Goal: Information Seeking & Learning: Learn about a topic

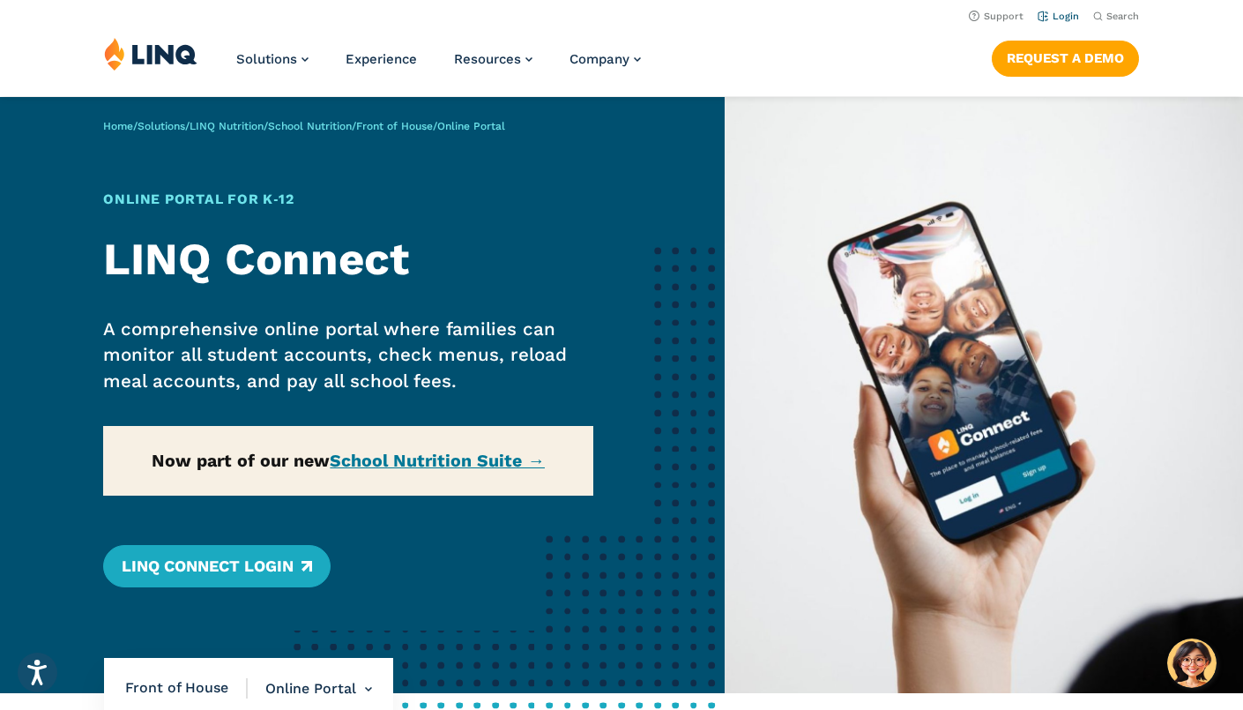
click at [1060, 13] on link "Login" at bounding box center [1058, 16] width 41 height 11
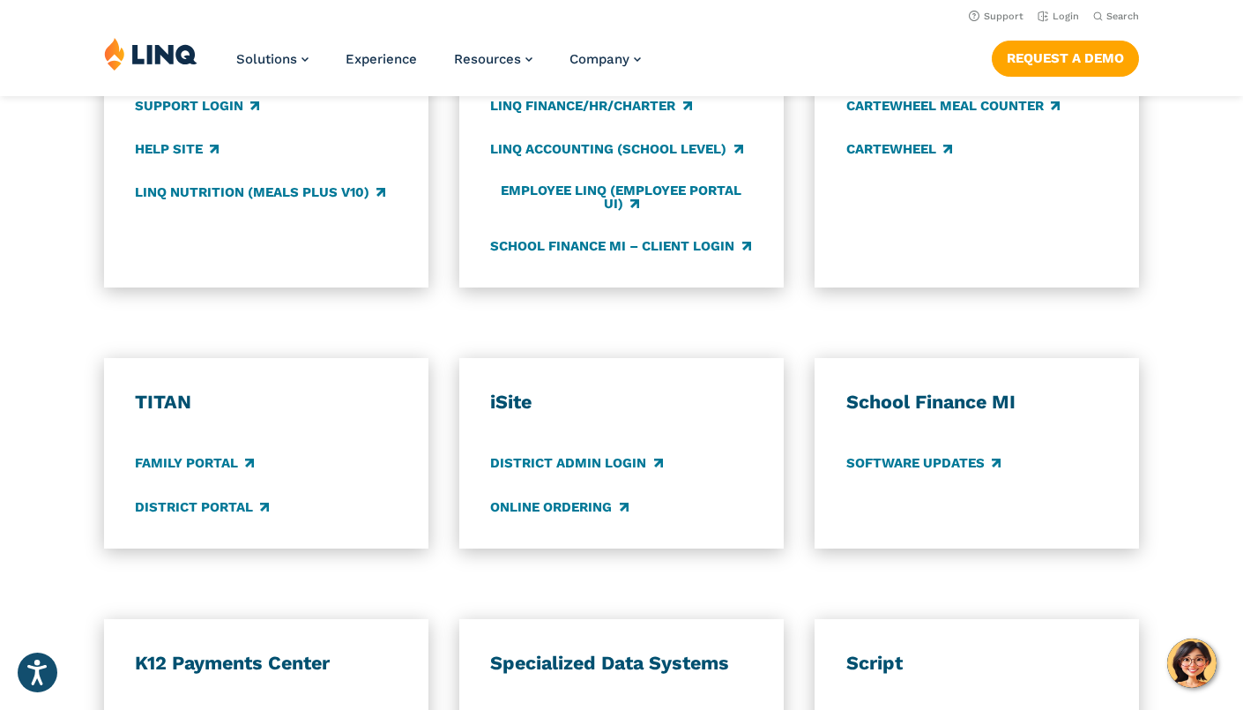
scroll to position [974, 0]
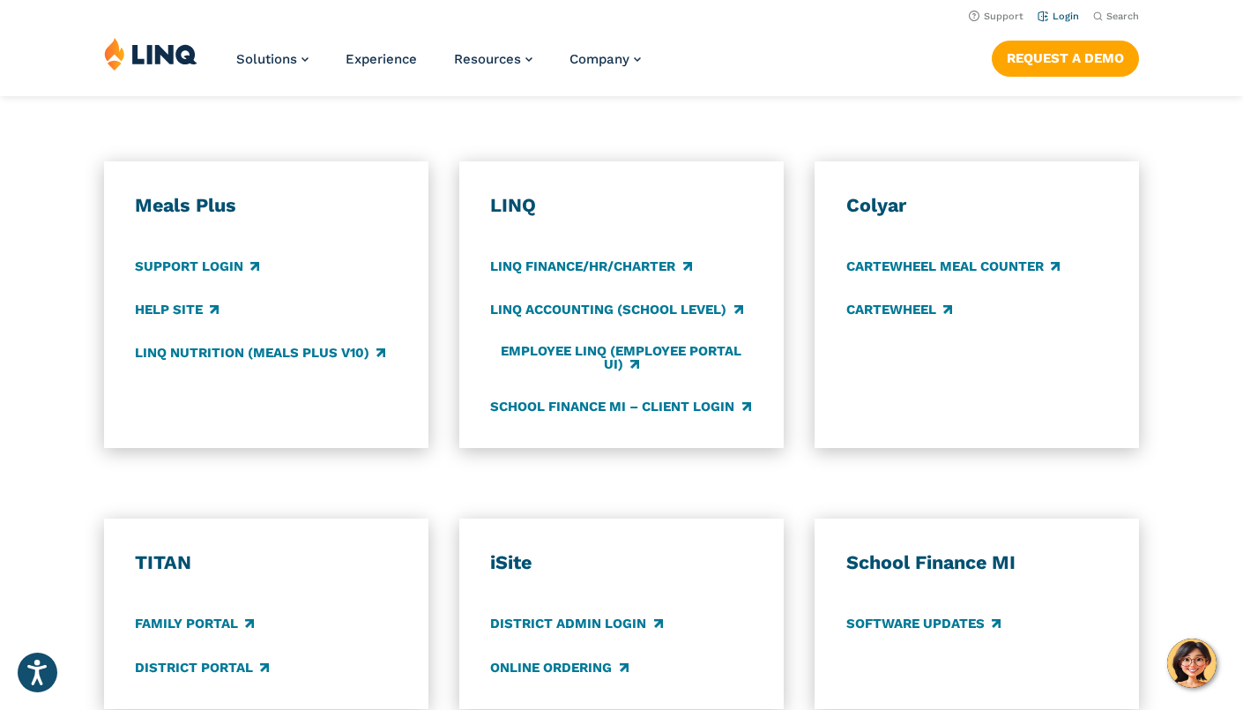
click at [1066, 12] on link "Login" at bounding box center [1058, 16] width 41 height 11
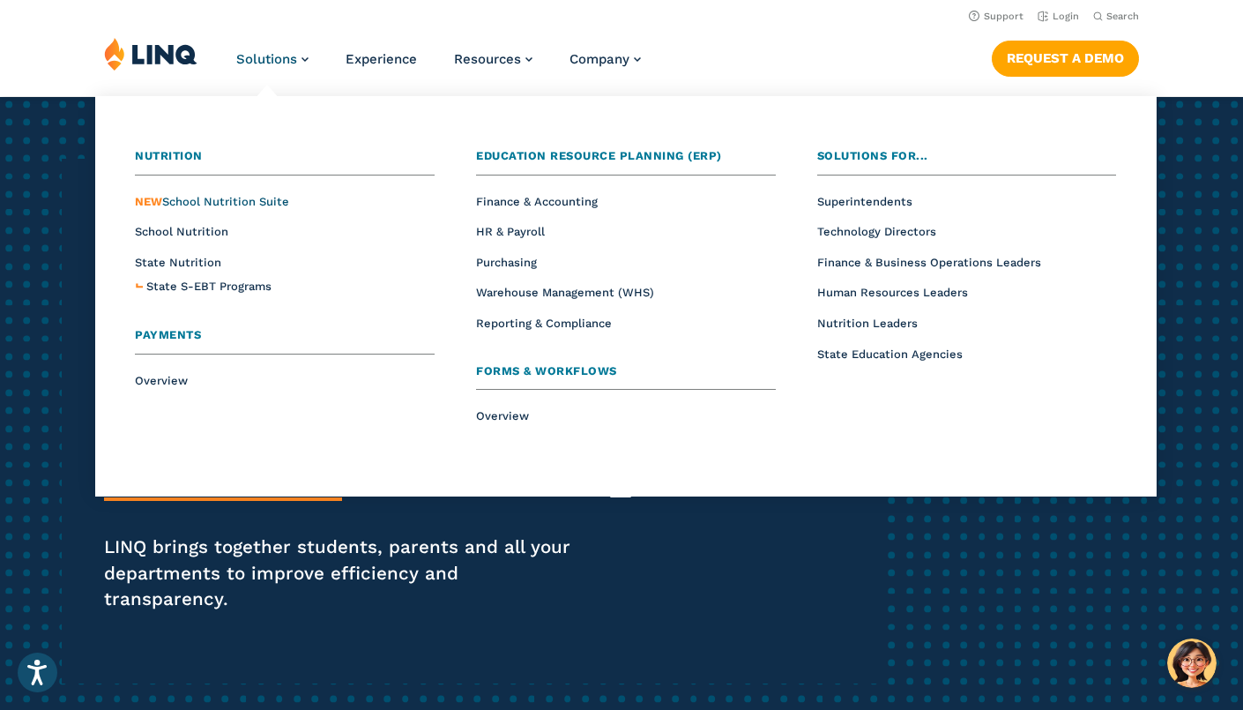
click at [254, 204] on span "NEW School Nutrition Suite" at bounding box center [212, 201] width 154 height 13
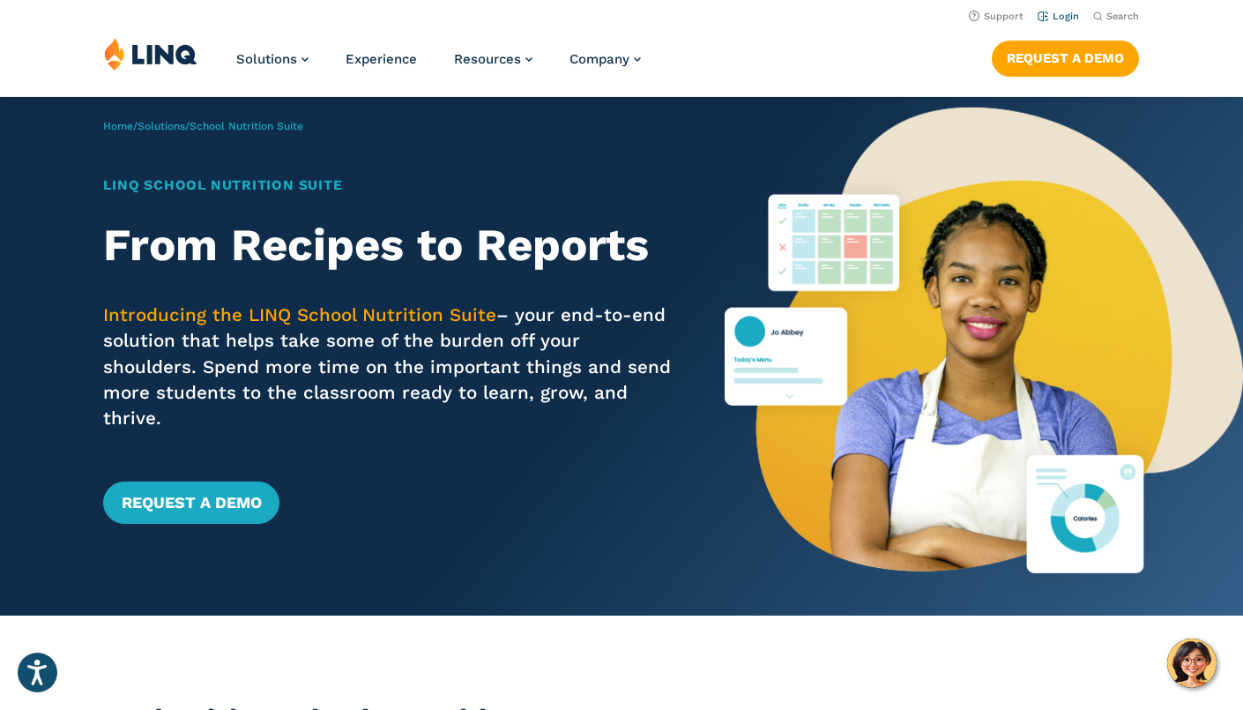
click at [1069, 17] on link "Login" at bounding box center [1058, 16] width 41 height 11
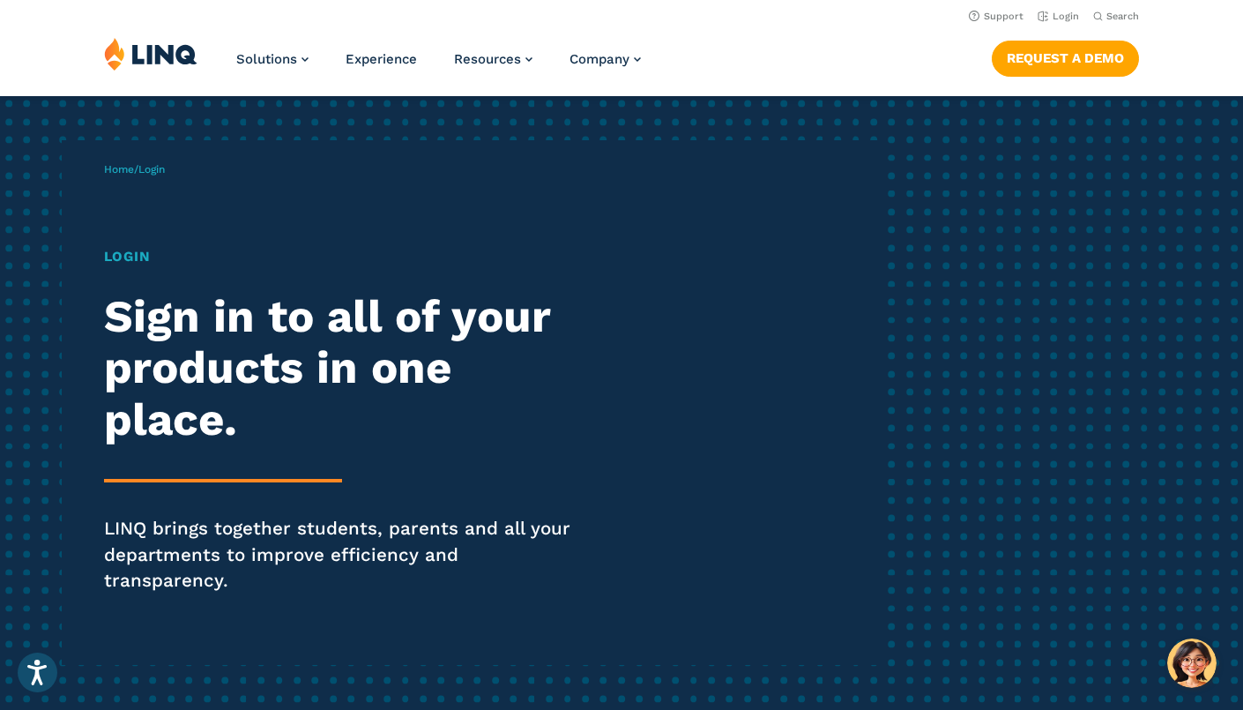
scroll to position [7, 0]
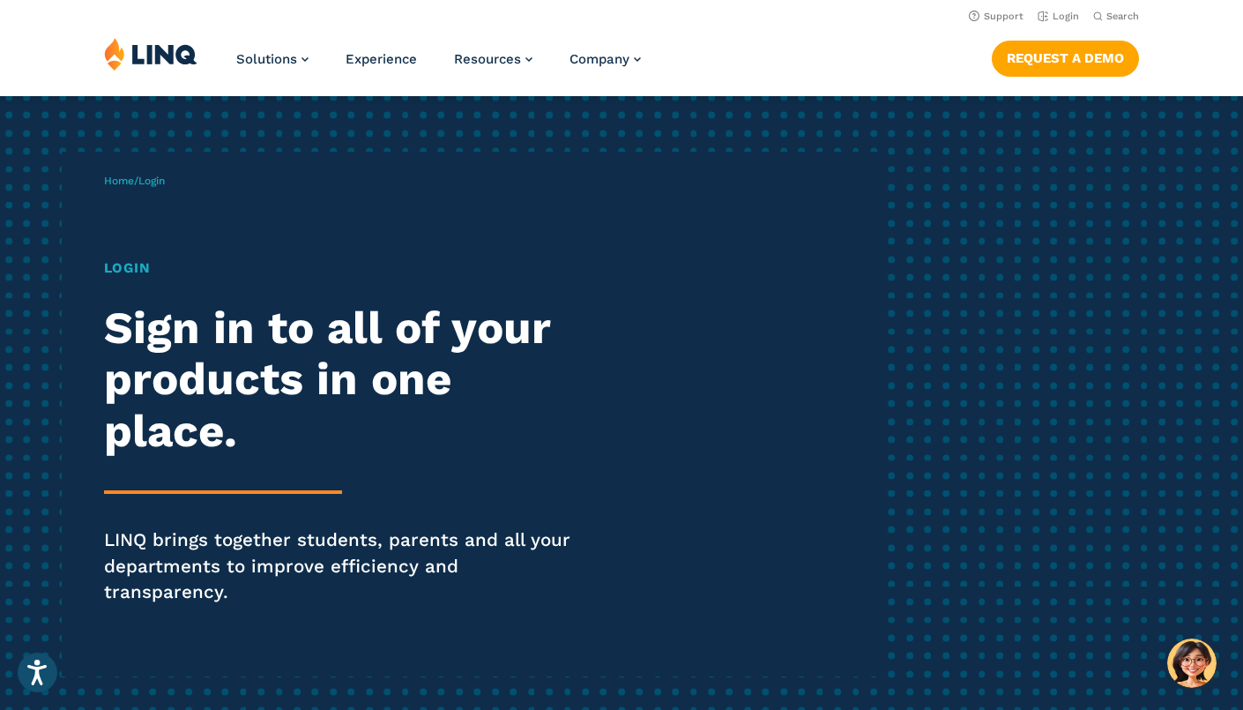
click at [156, 181] on span "Login" at bounding box center [151, 181] width 26 height 12
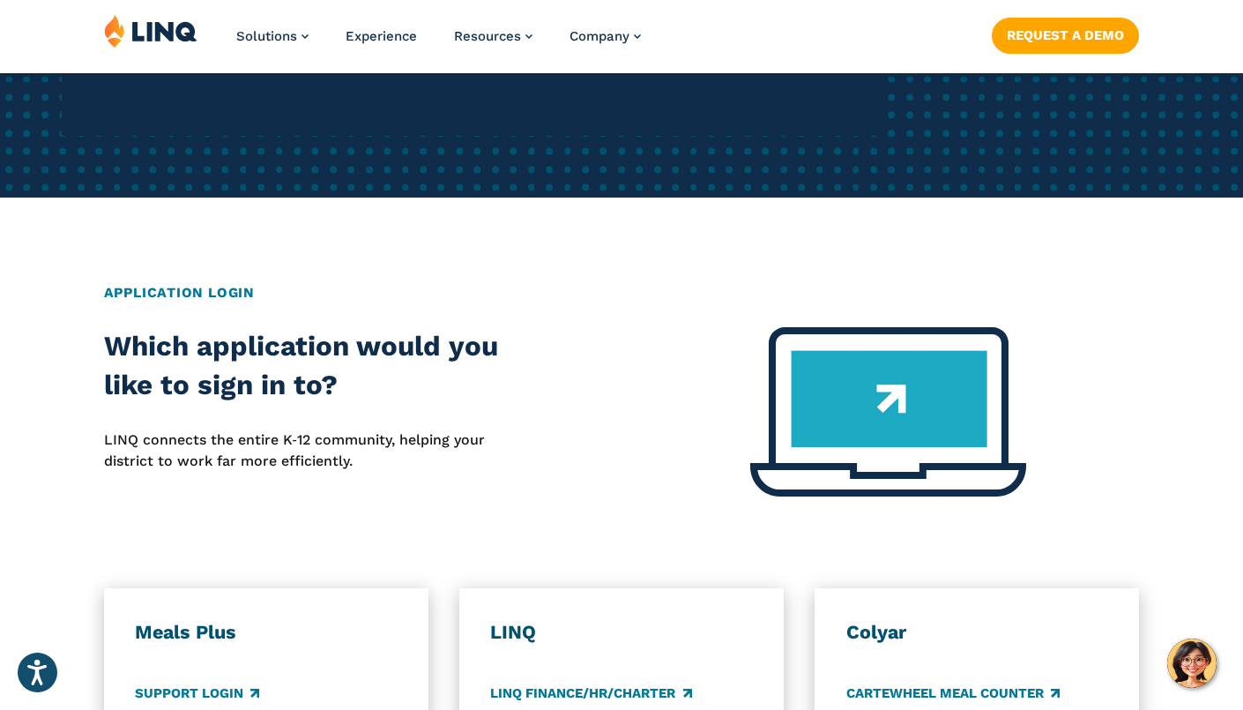
scroll to position [884, 0]
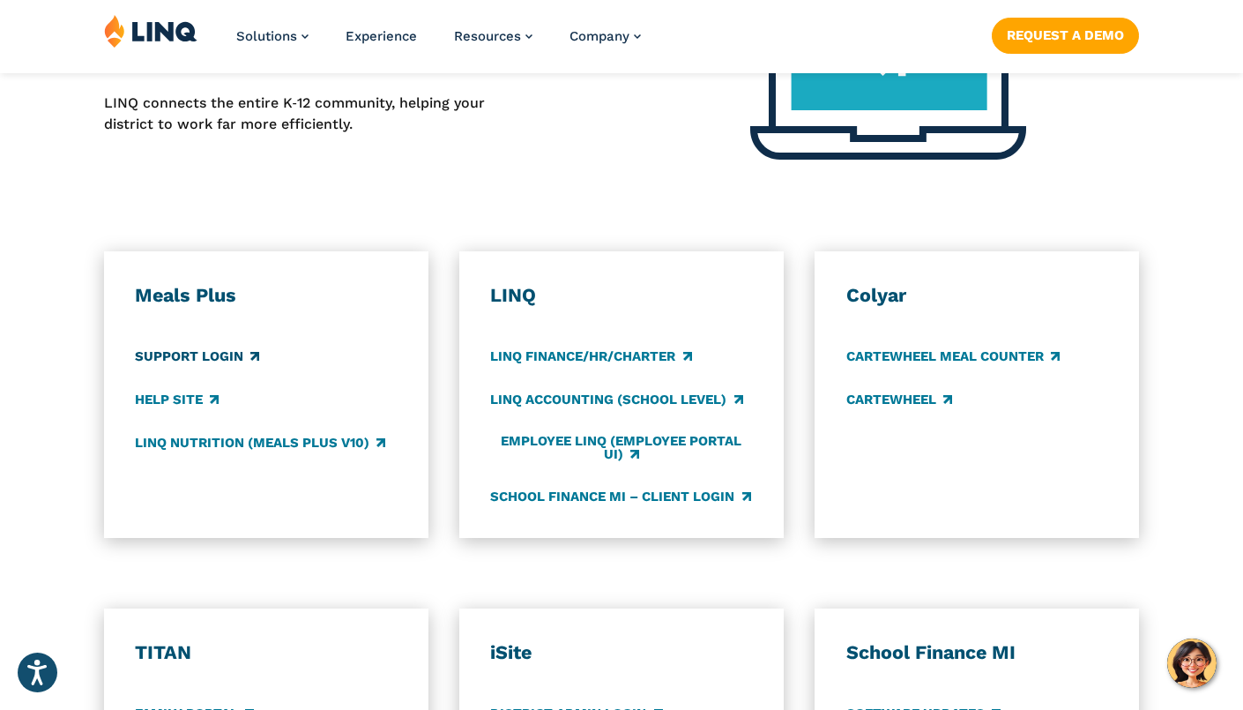
click at [190, 346] on link "Support Login" at bounding box center [197, 355] width 124 height 19
click at [198, 434] on link "LINQ Nutrition (Meals Plus v10)" at bounding box center [260, 443] width 250 height 19
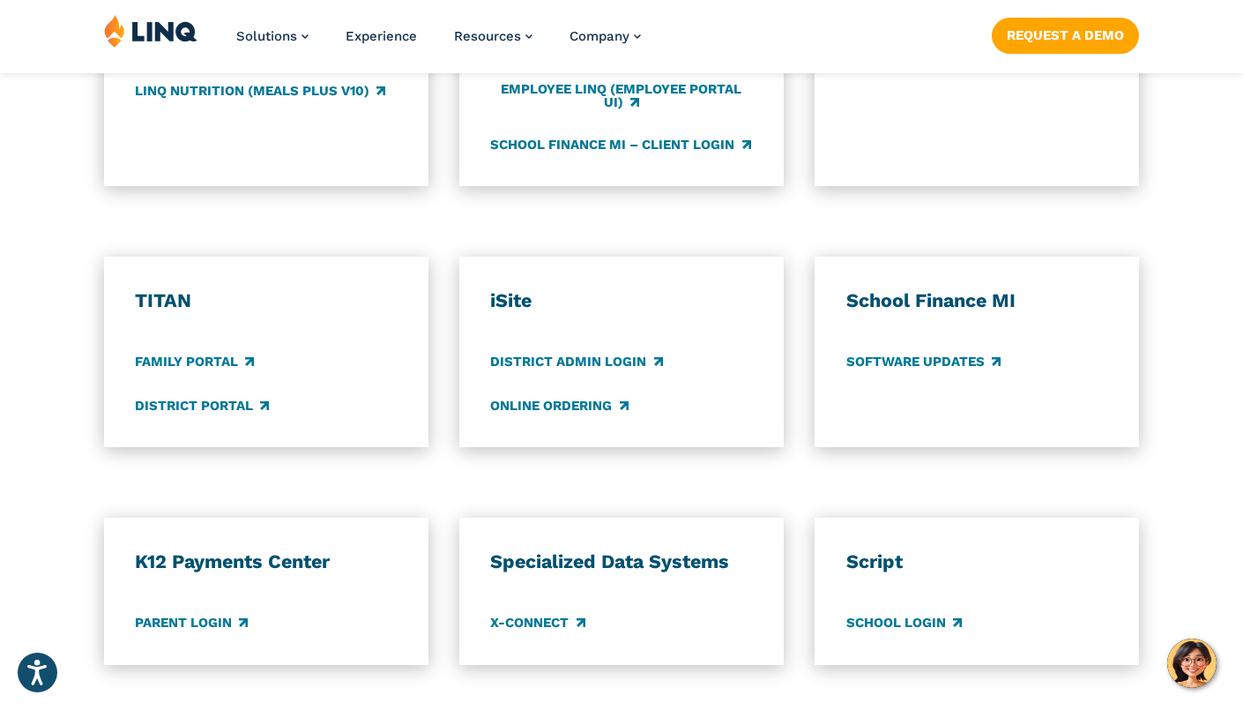
scroll to position [1275, 0]
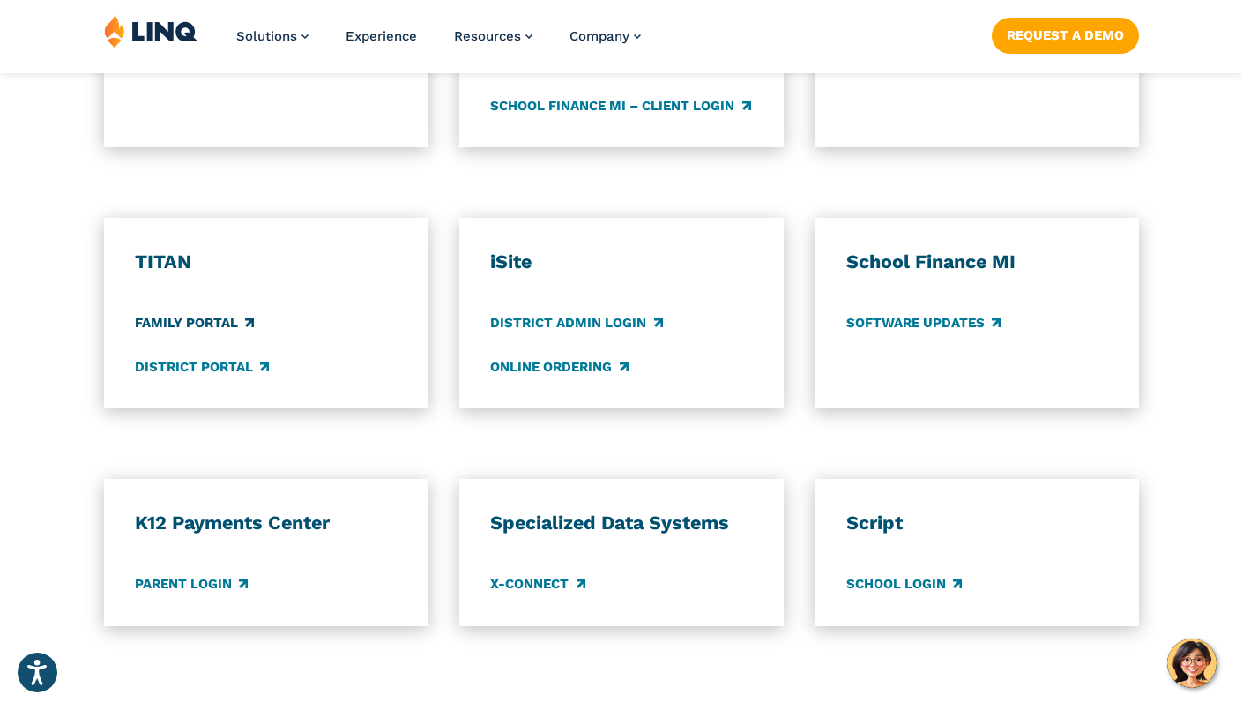
click at [208, 314] on link "Family Portal" at bounding box center [194, 323] width 119 height 19
click at [160, 357] on link "District Portal" at bounding box center [202, 366] width 134 height 19
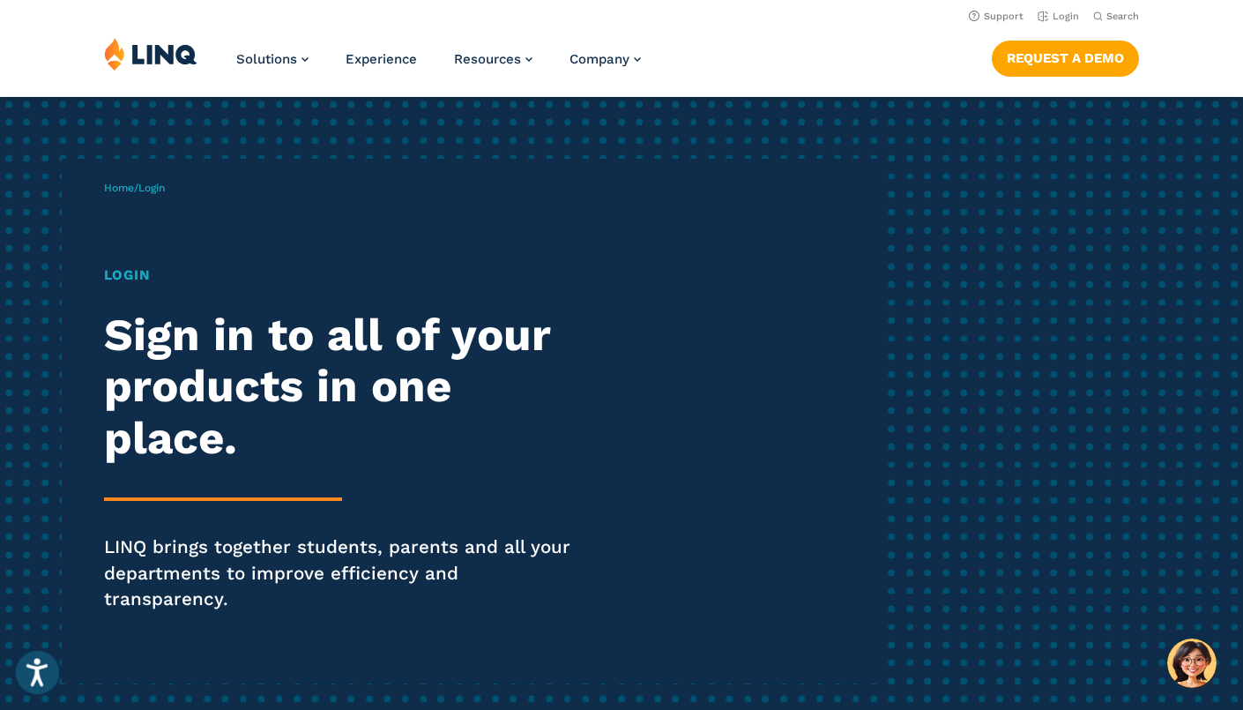
click at [26, 665] on button "Open accessiBe: accessibility options, statement and help" at bounding box center [38, 673] width 44 height 44
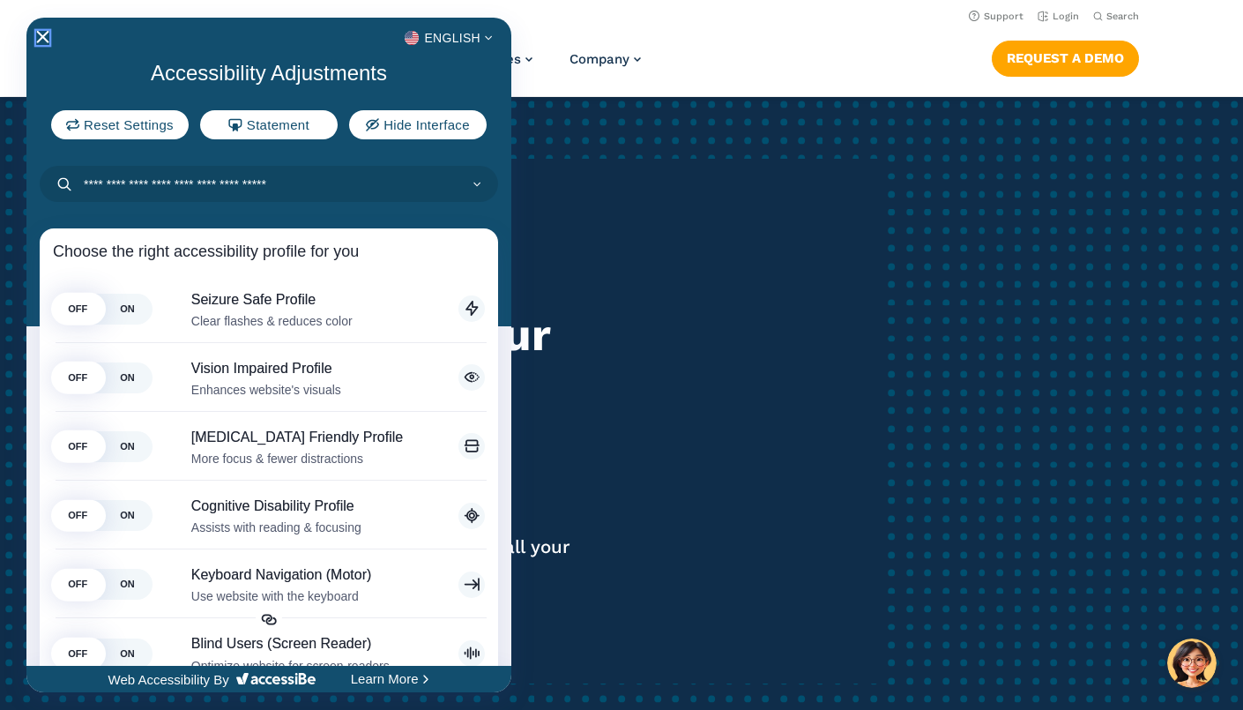
click at [41, 38] on icon "Close Accessibility Interface" at bounding box center [43, 37] width 12 height 12
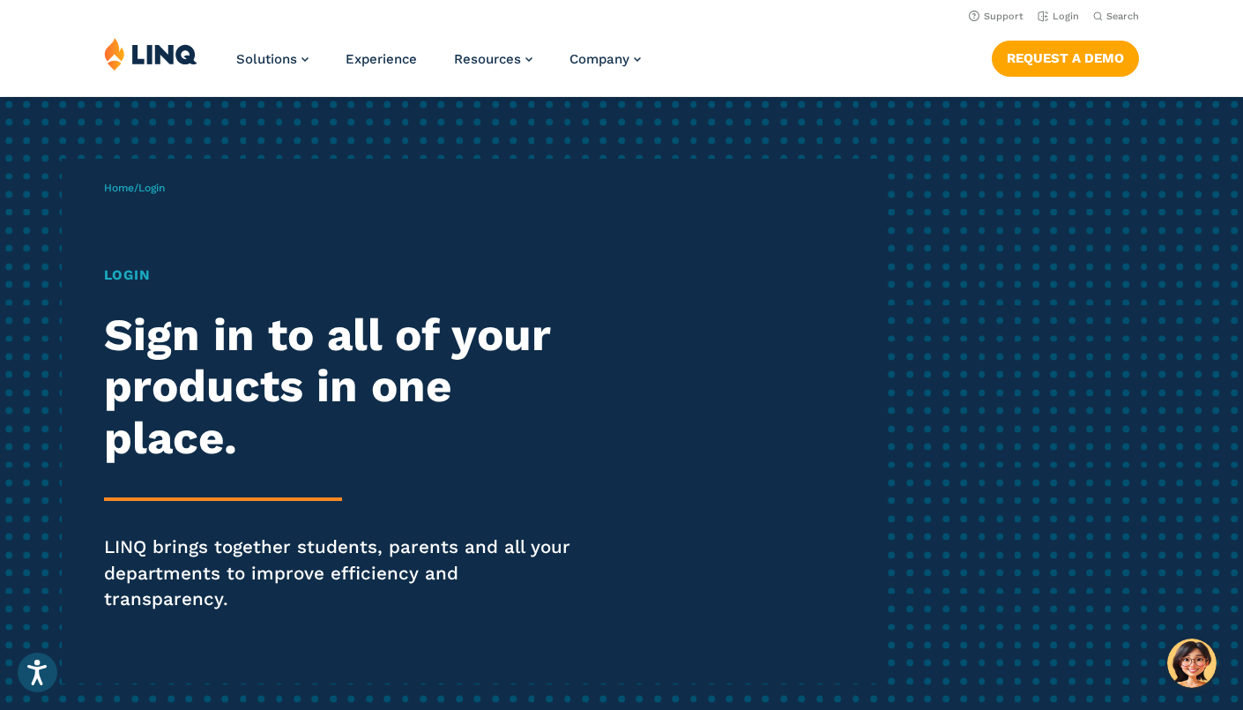
click at [165, 194] on p "Home / Login" at bounding box center [134, 188] width 61 height 16
click at [1099, 14] on icon "Open Search Bar" at bounding box center [1098, 16] width 10 height 10
type input "**********"
click at [1117, 48] on button "Submit Search" at bounding box center [1117, 48] width 1 height 1
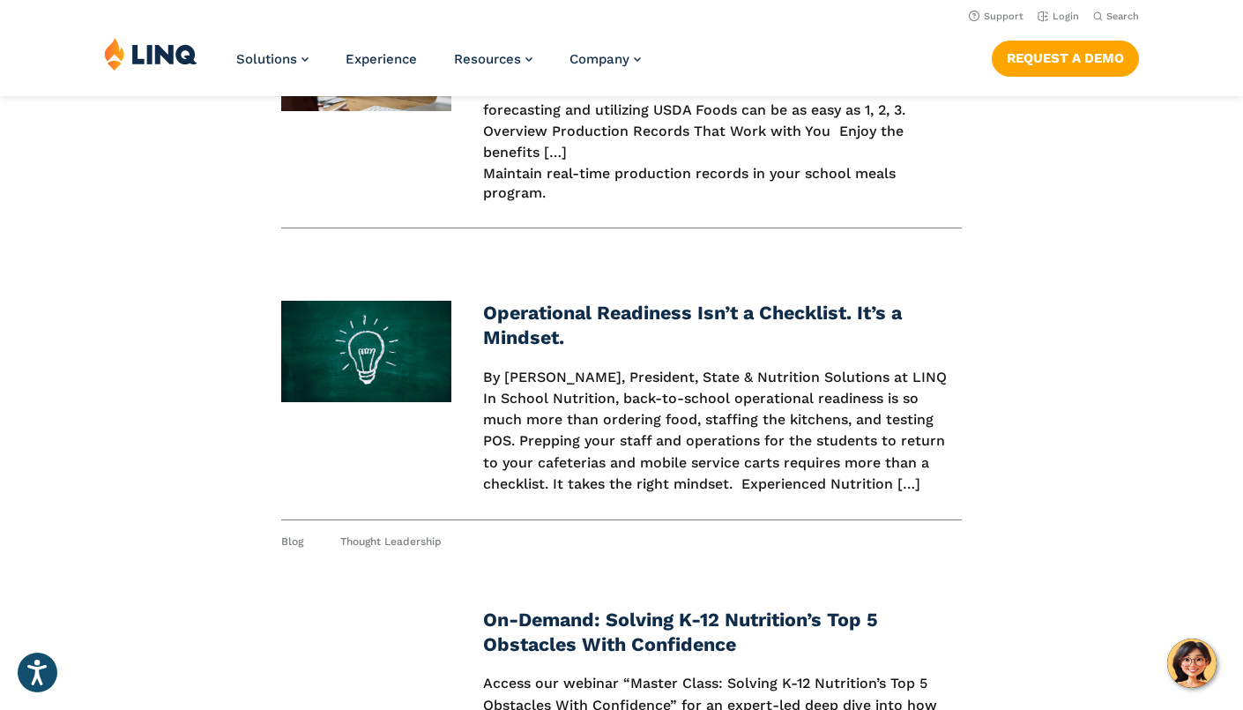
scroll to position [186, 0]
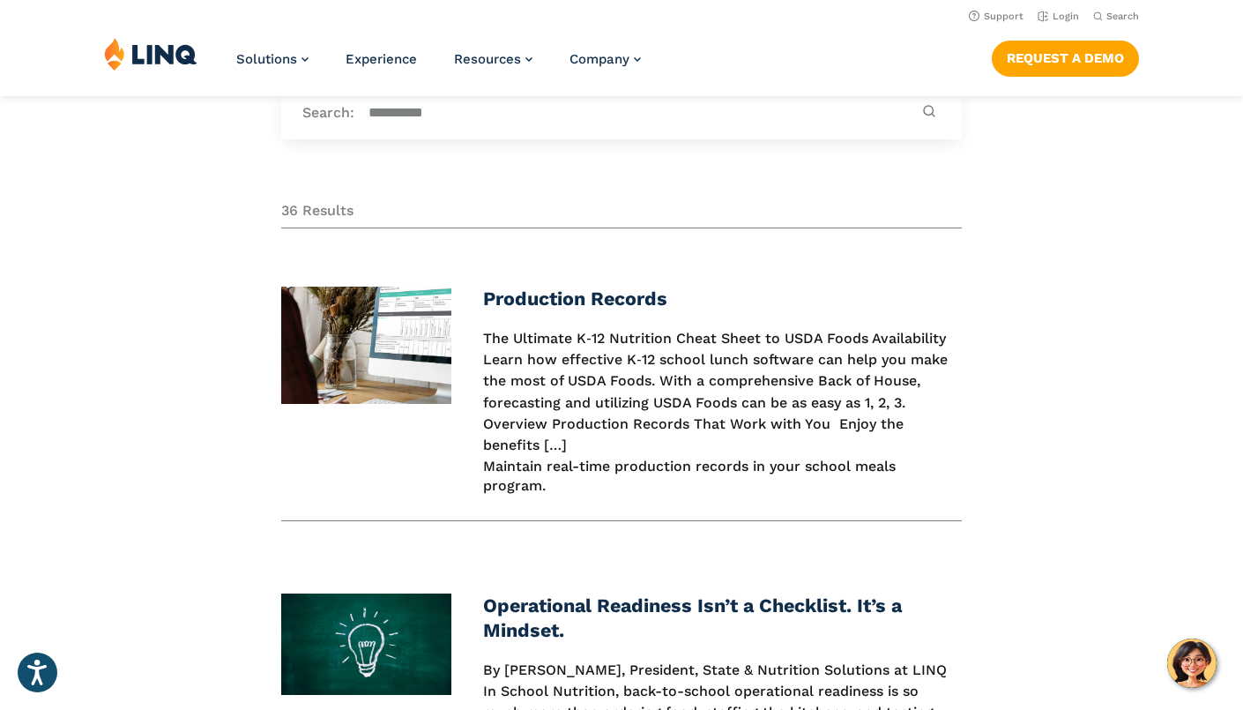
click at [399, 351] on img at bounding box center [366, 345] width 170 height 117
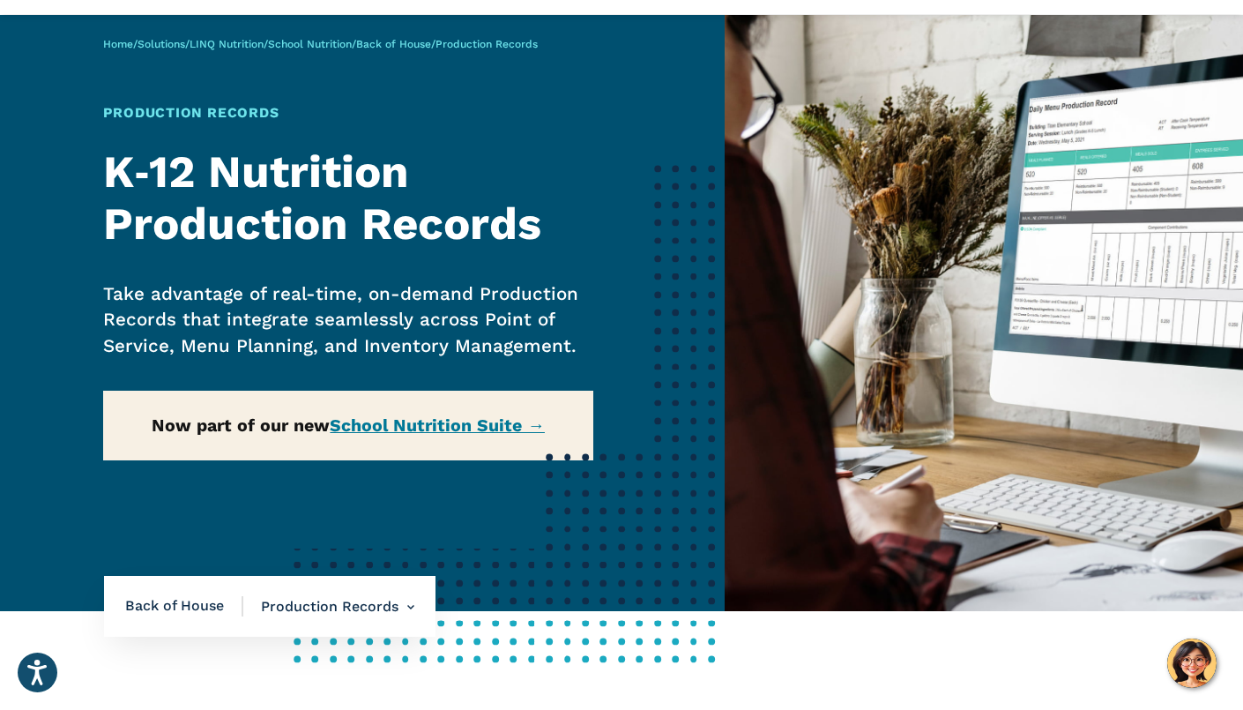
scroll to position [85, 0]
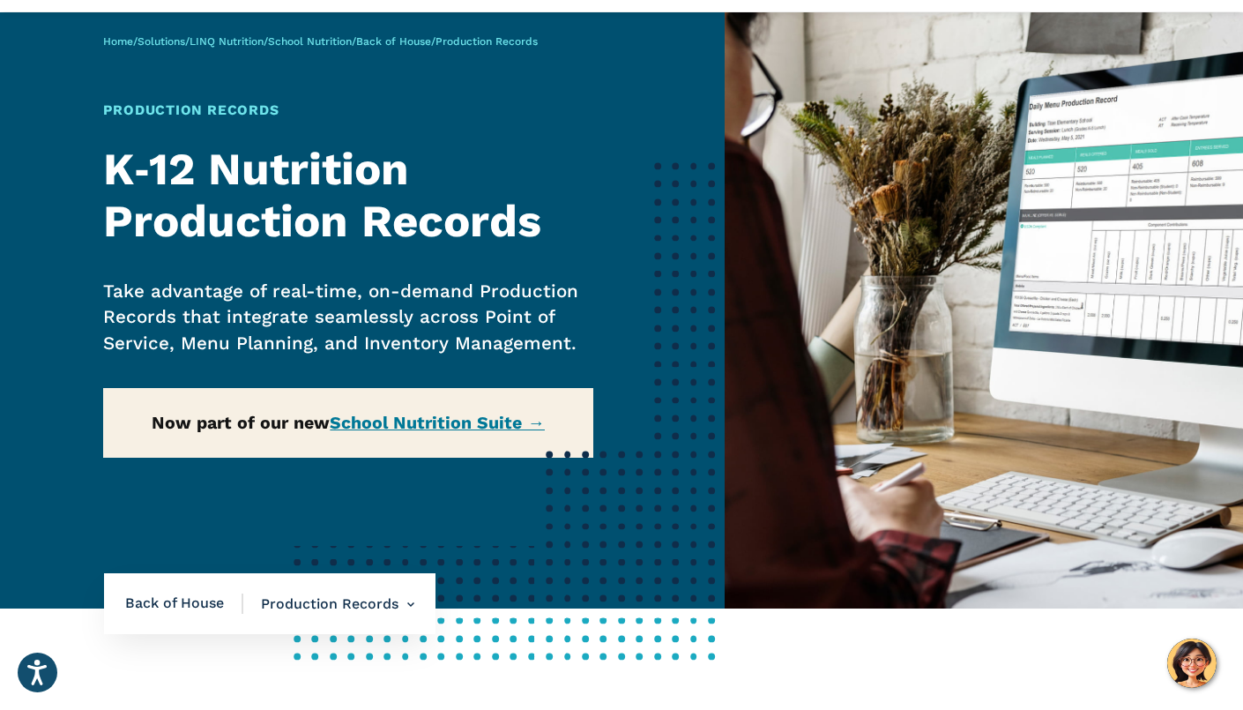
click at [454, 428] on div "Home / Solutions / LINQ Nutrition / School Nutrition / Back of House / Producti…" at bounding box center [362, 310] width 725 height 596
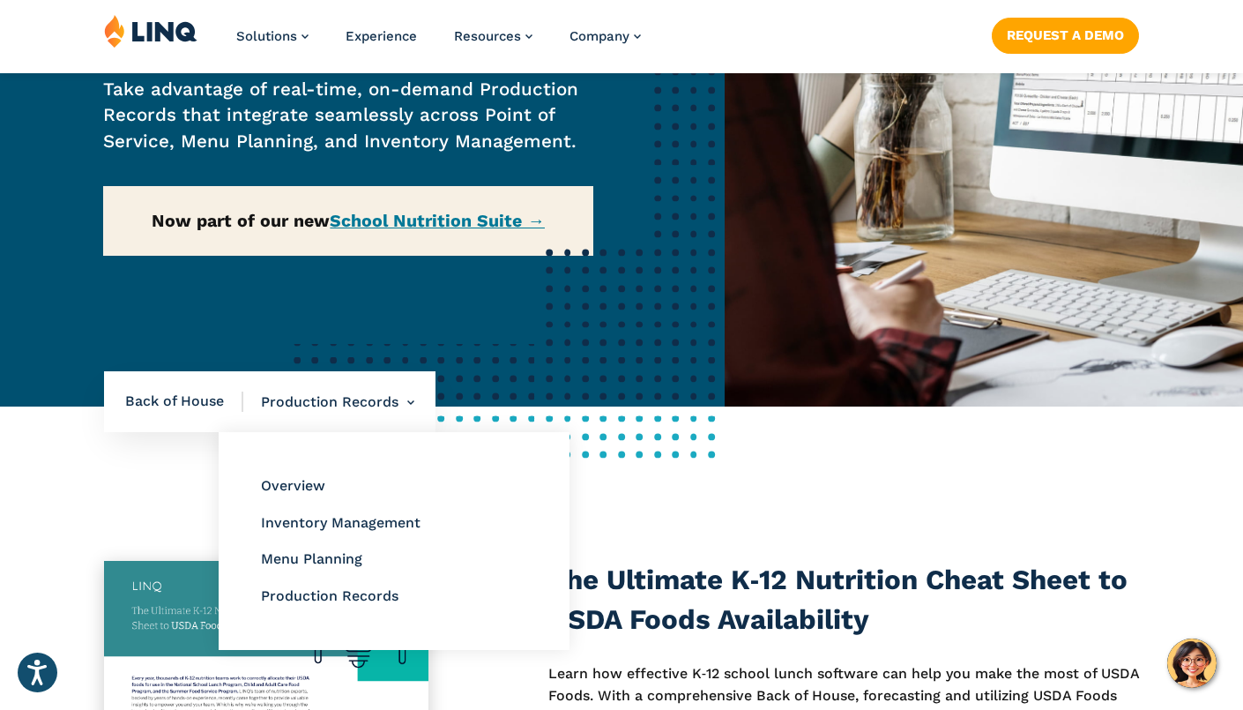
scroll to position [507, 0]
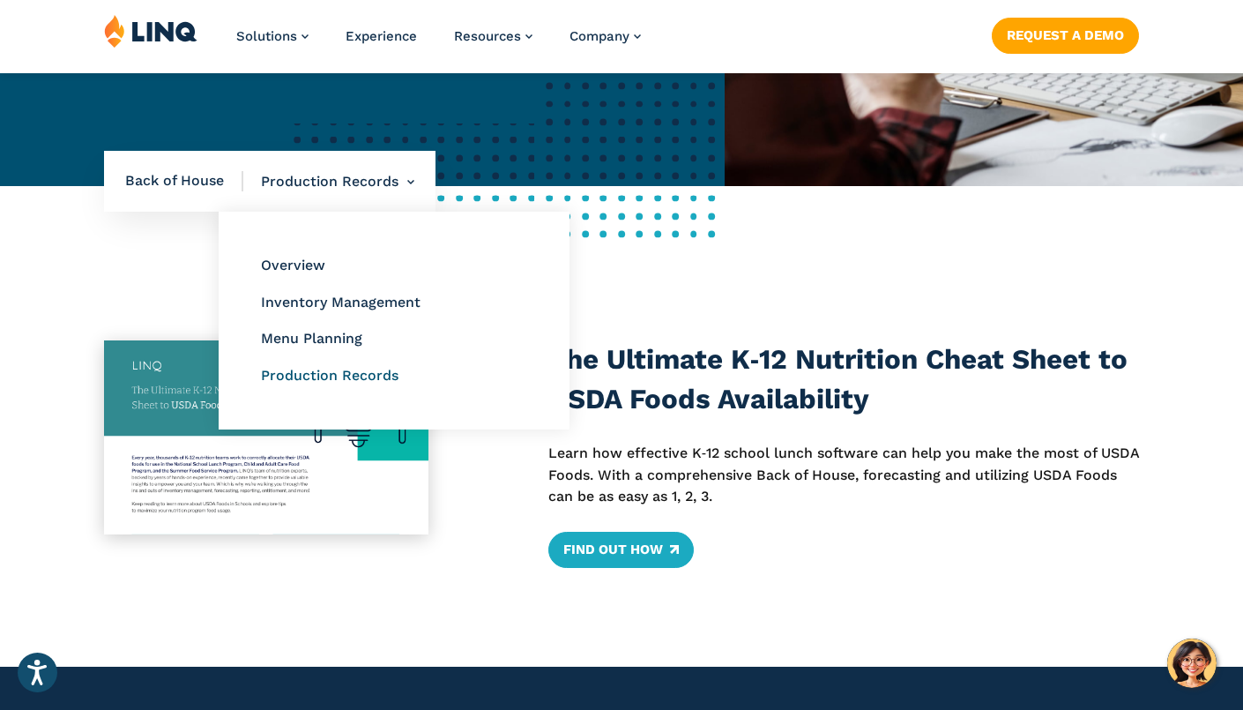
click at [351, 376] on link "Production Records" at bounding box center [330, 375] width 138 height 17
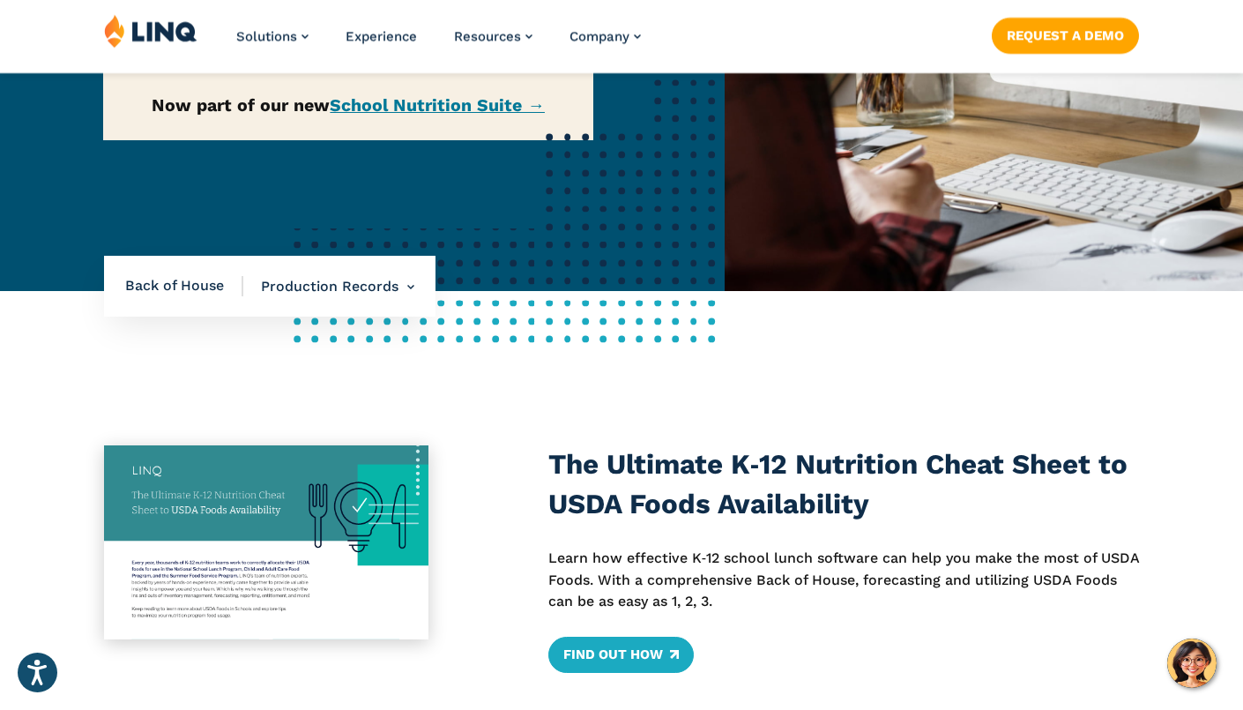
scroll to position [538, 0]
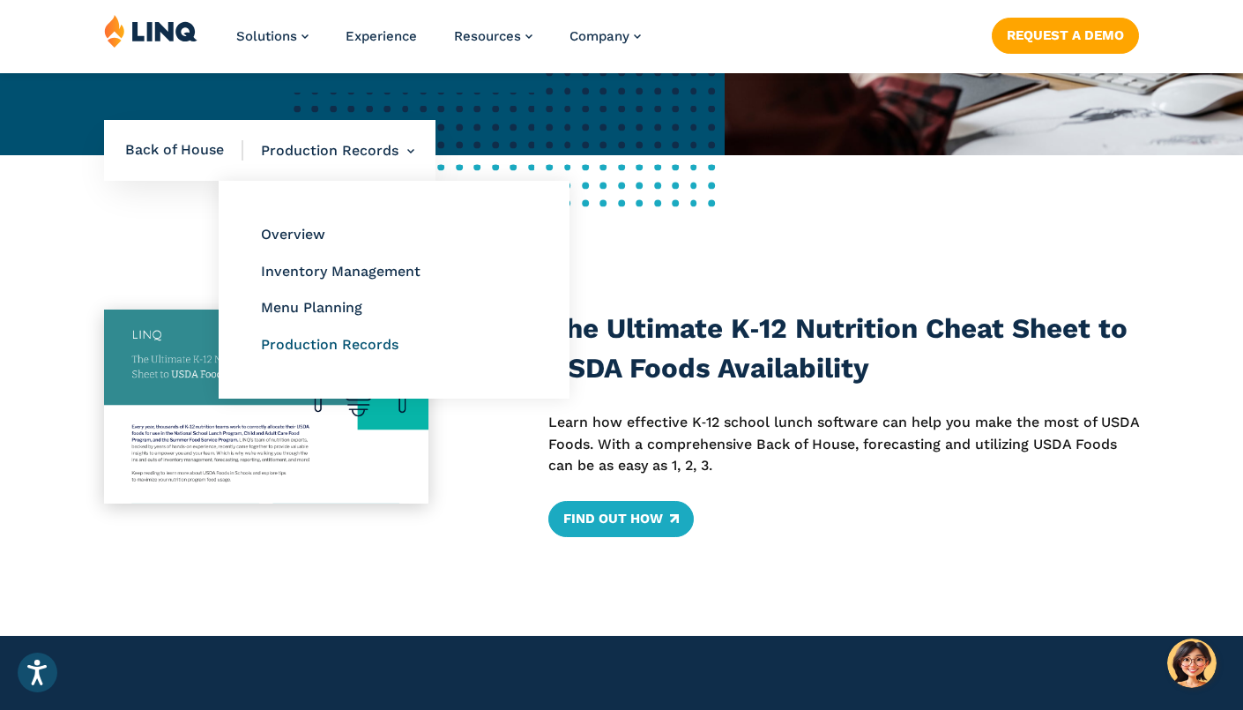
click at [321, 342] on link "Production Records" at bounding box center [330, 344] width 138 height 17
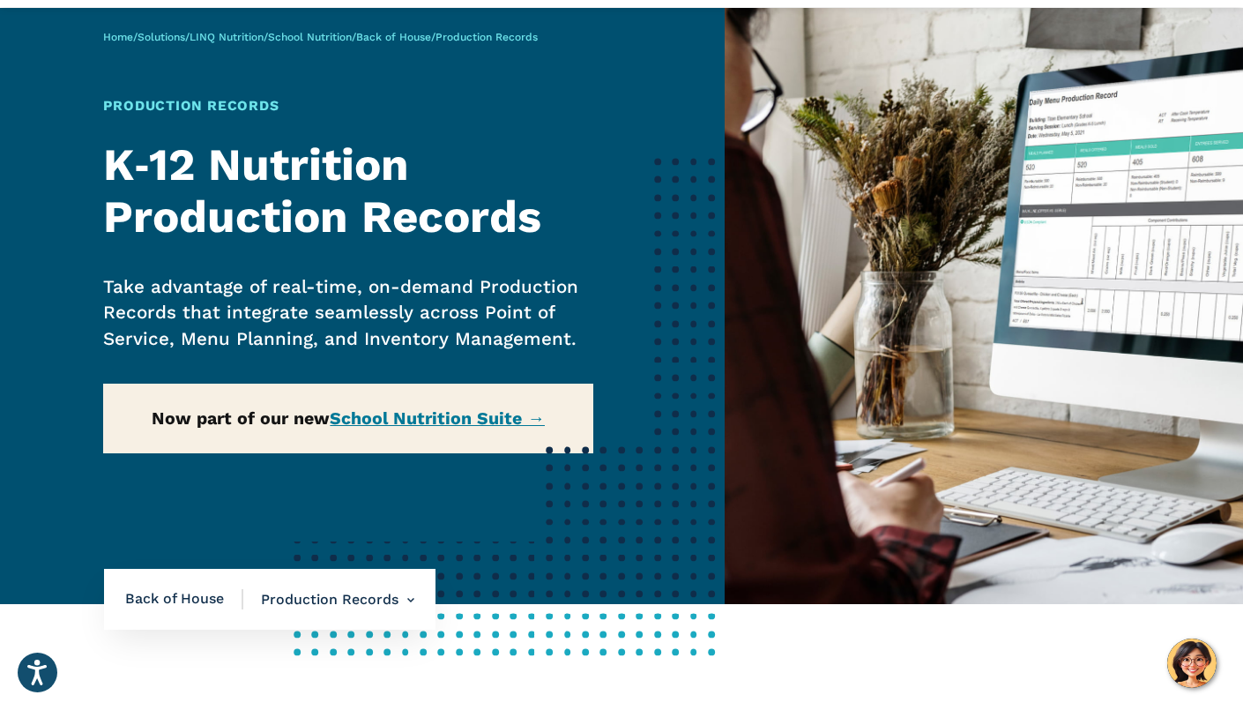
scroll to position [93, 0]
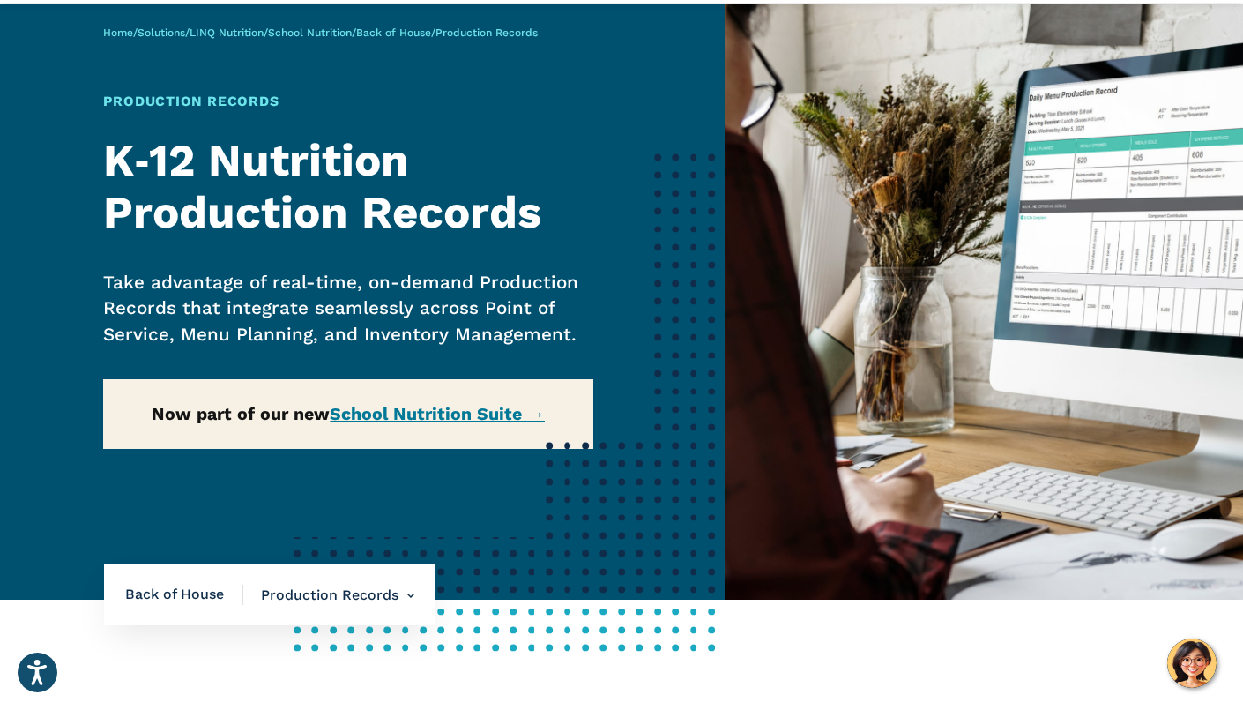
click at [462, 414] on div "Home / Solutions / LINQ Nutrition / School Nutrition / Back of House / Producti…" at bounding box center [362, 302] width 725 height 596
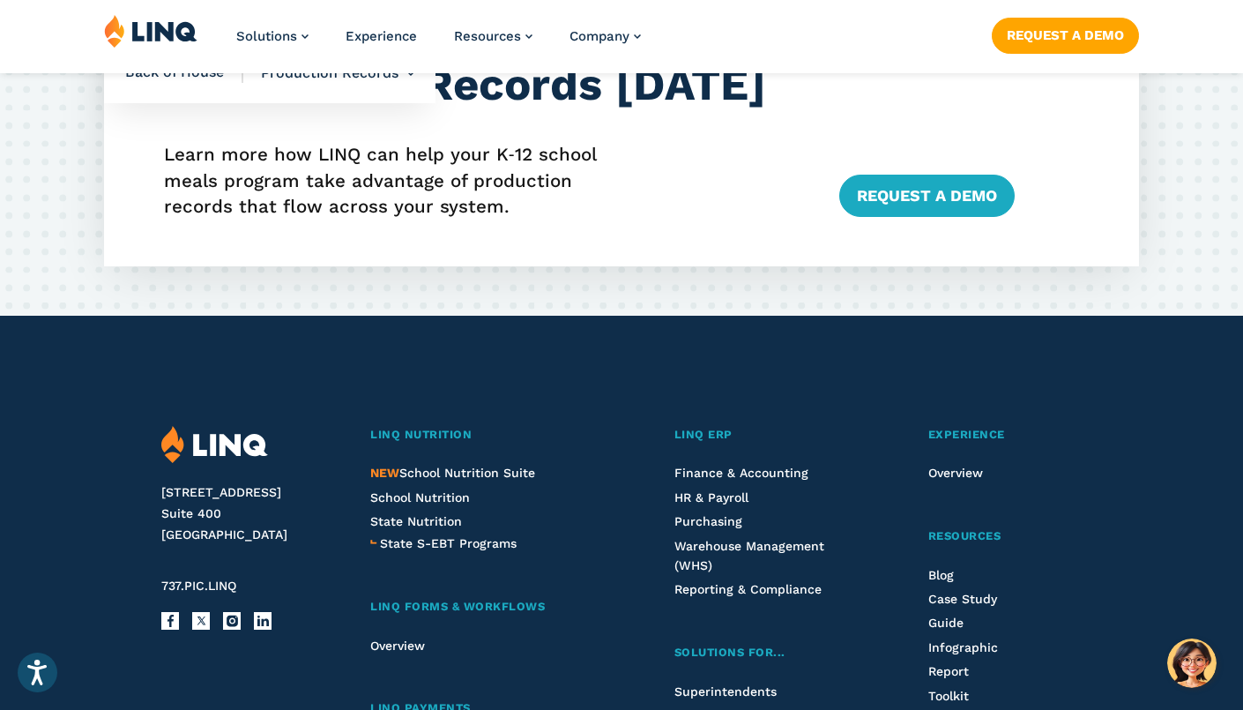
scroll to position [3951, 0]
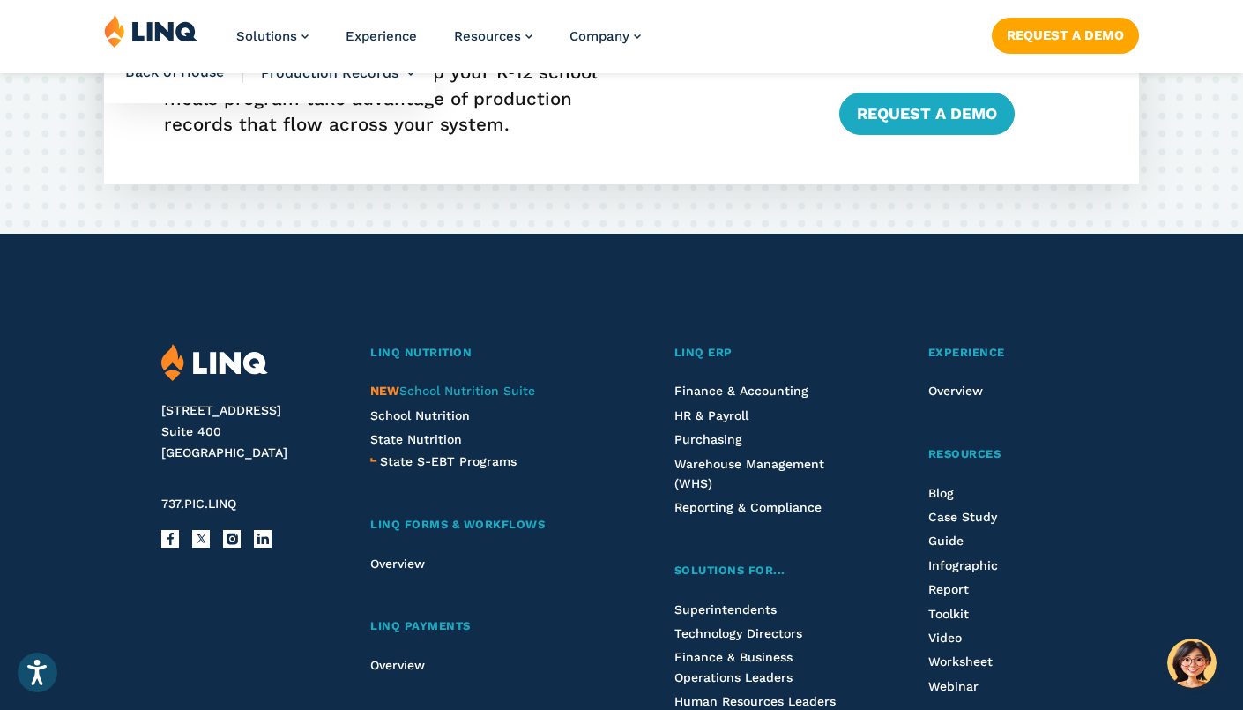
click at [499, 384] on span "NEW School Nutrition Suite" at bounding box center [452, 391] width 165 height 14
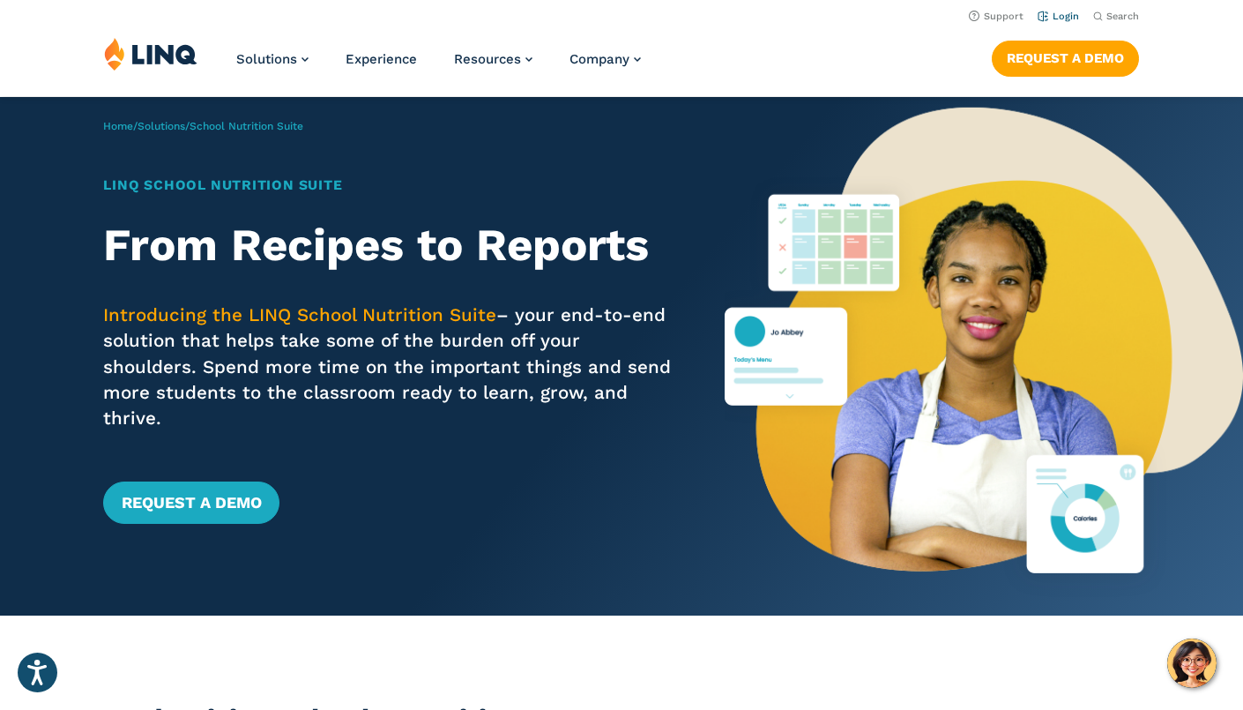
click at [1065, 11] on link "Login" at bounding box center [1058, 16] width 41 height 11
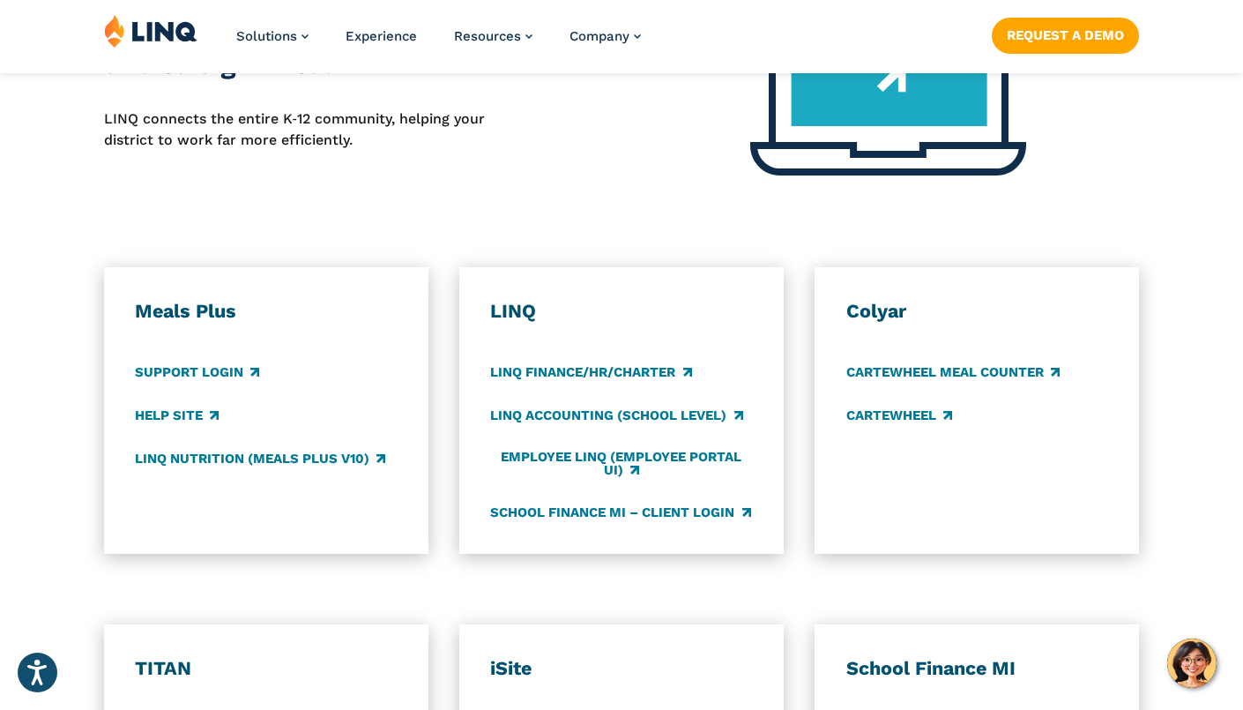
scroll to position [880, 0]
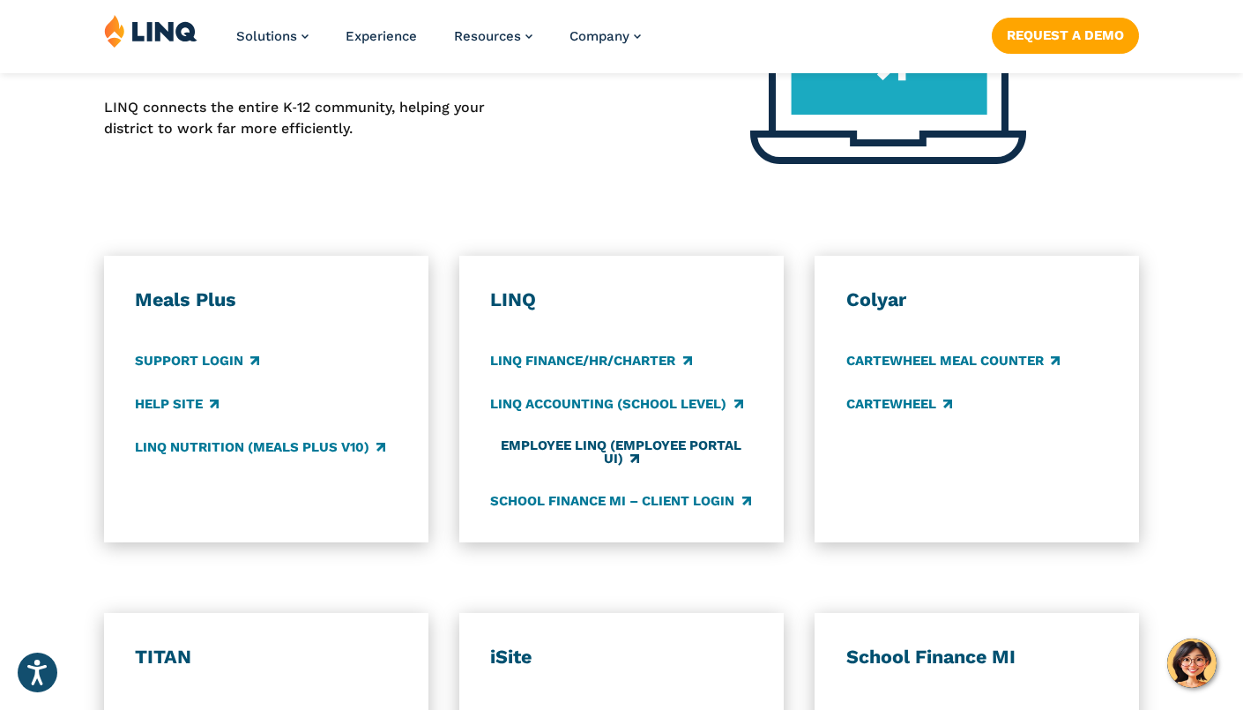
click at [651, 437] on link "Employee LINQ (Employee Portal UI)" at bounding box center [621, 451] width 262 height 29
click at [614, 395] on link "LINQ Accounting (school level)" at bounding box center [616, 404] width 252 height 19
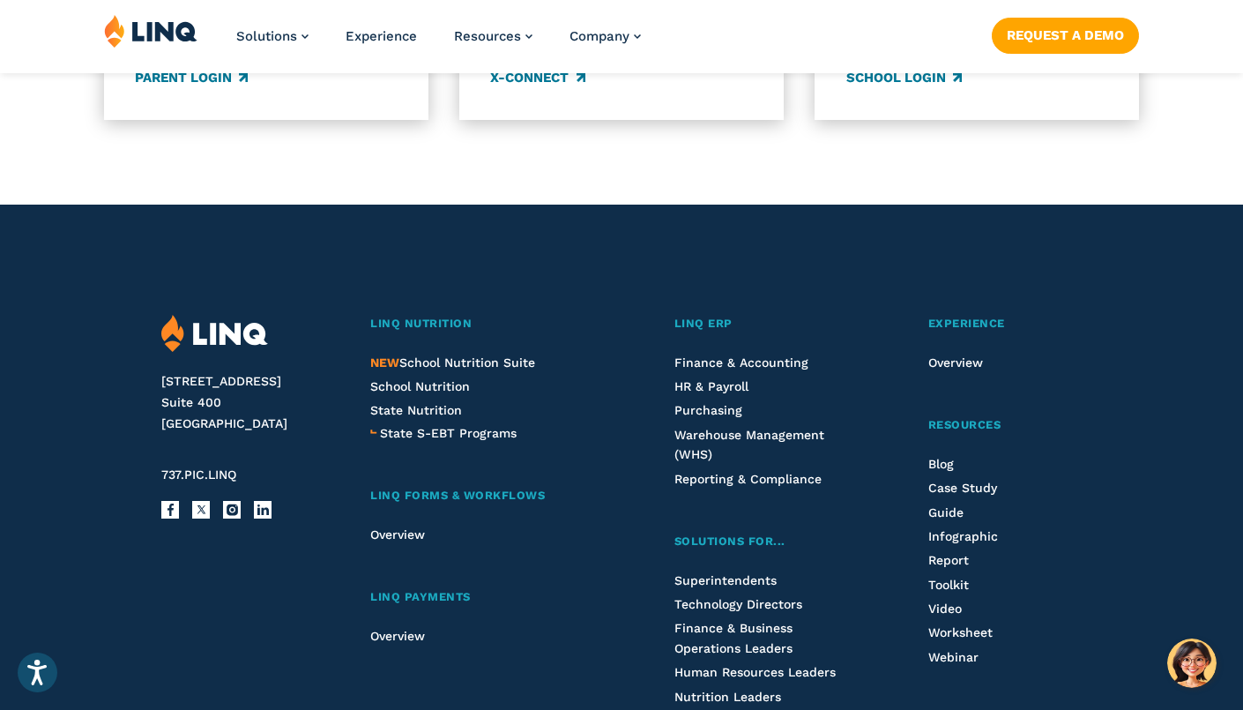
scroll to position [1782, 0]
click at [413, 378] on span "School Nutrition" at bounding box center [420, 385] width 100 height 14
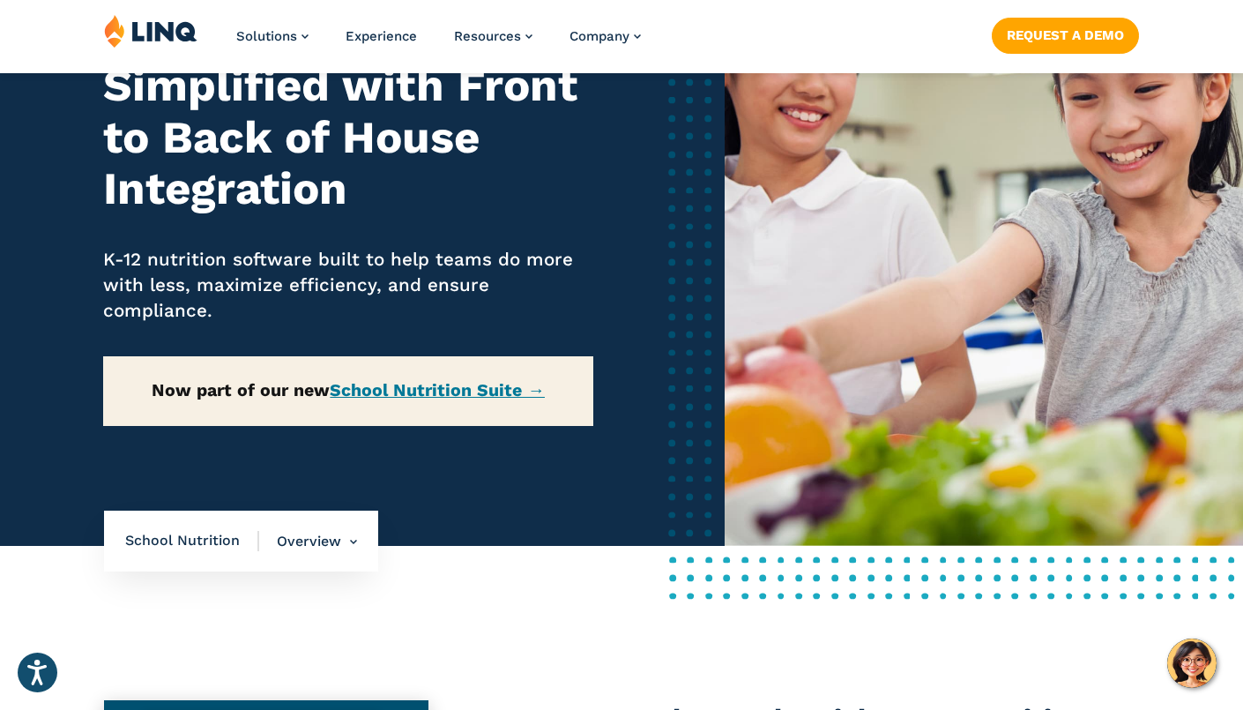
scroll to position [190, 0]
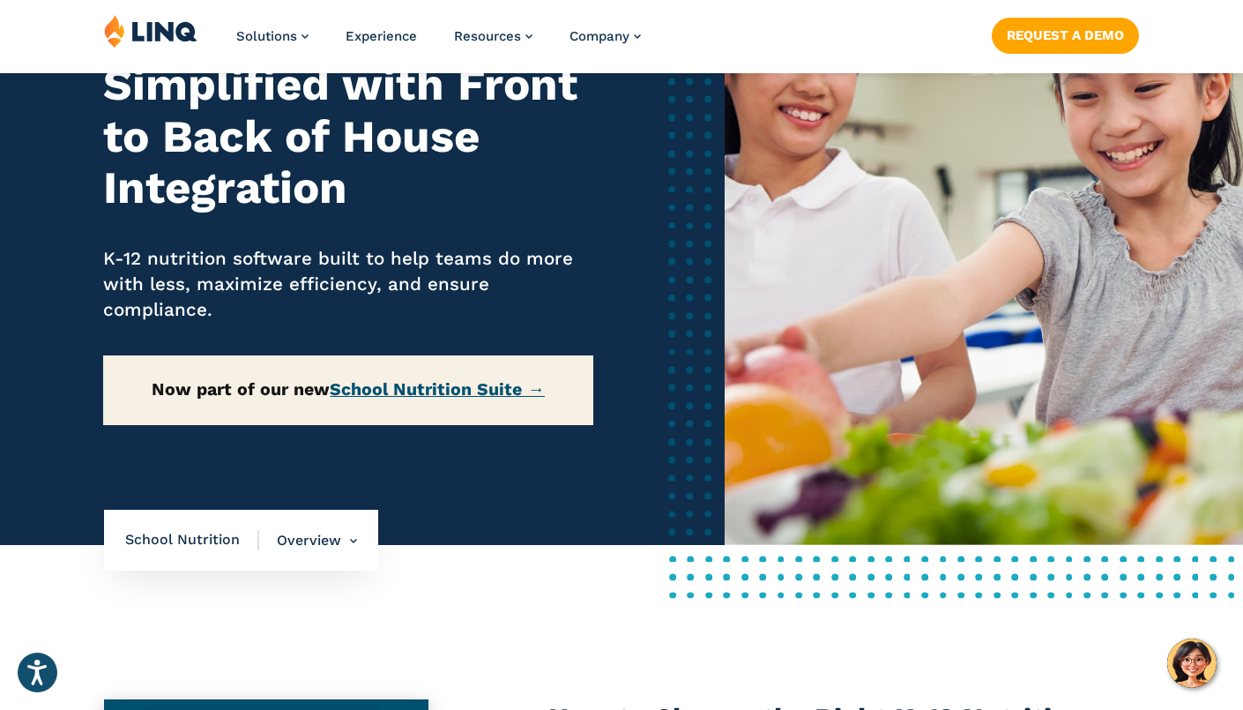
click at [484, 395] on link "School Nutrition Suite →" at bounding box center [437, 389] width 215 height 20
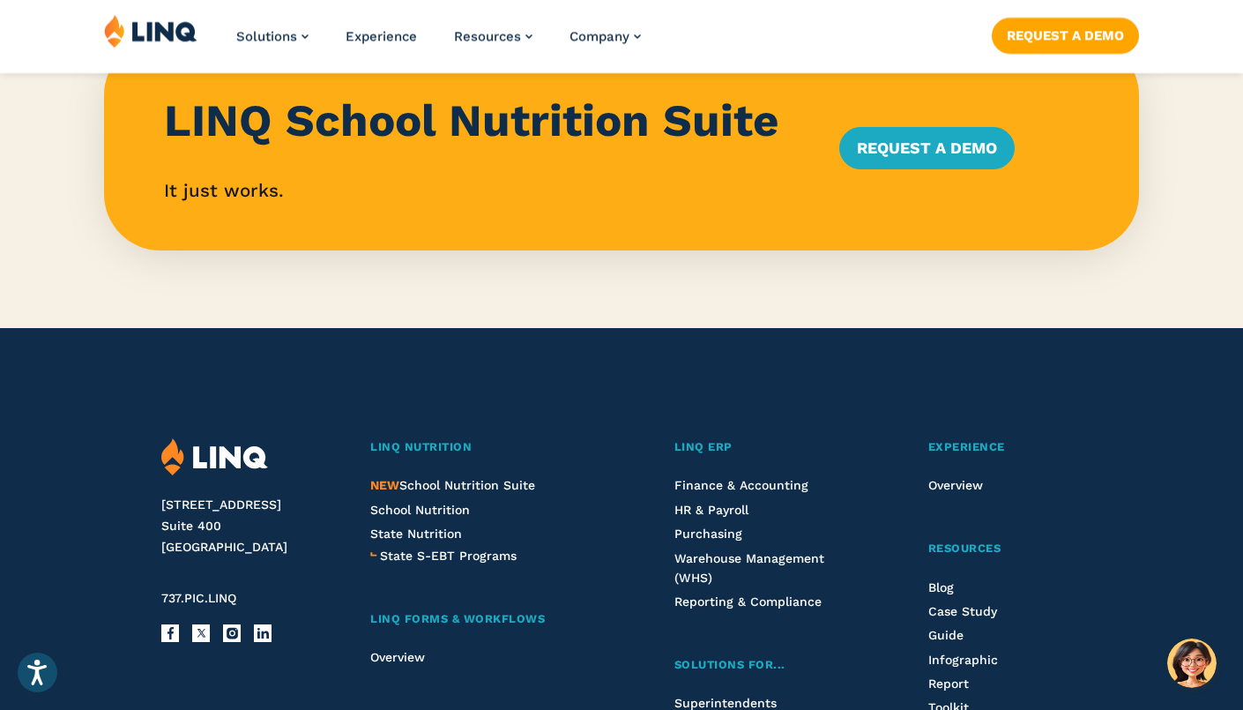
scroll to position [1813, 0]
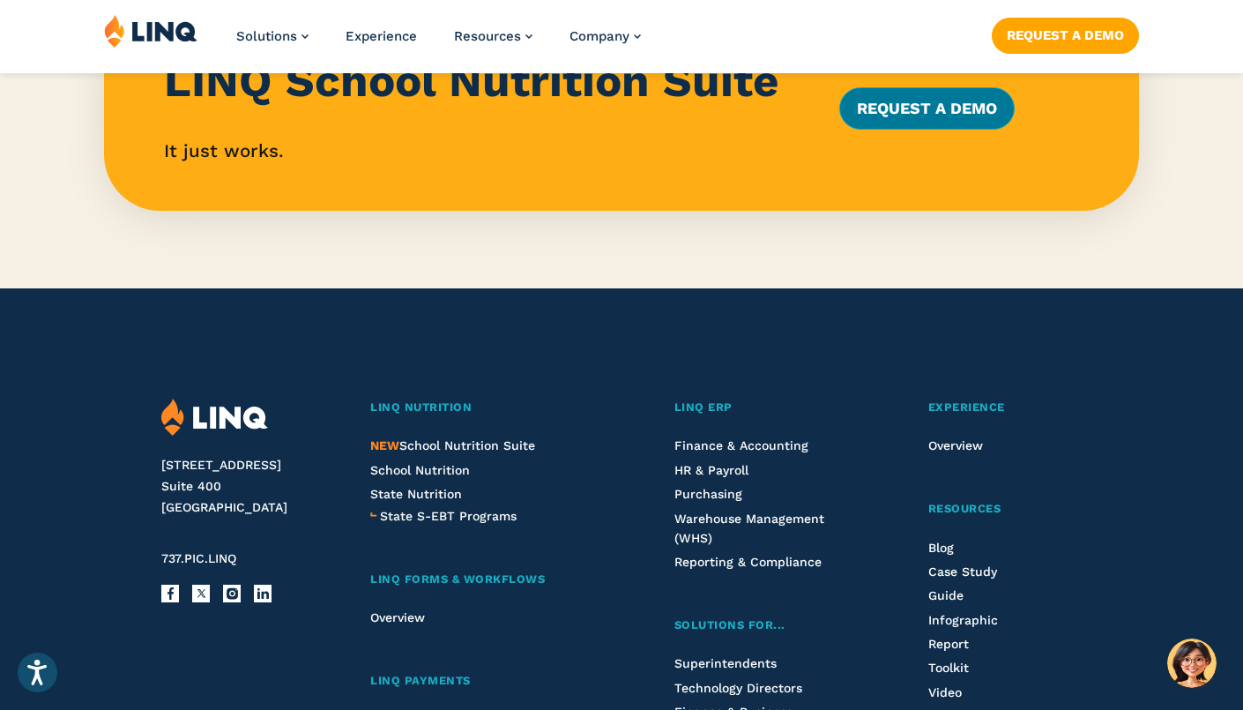
click at [904, 107] on link "Request a Demo" at bounding box center [926, 108] width 175 height 42
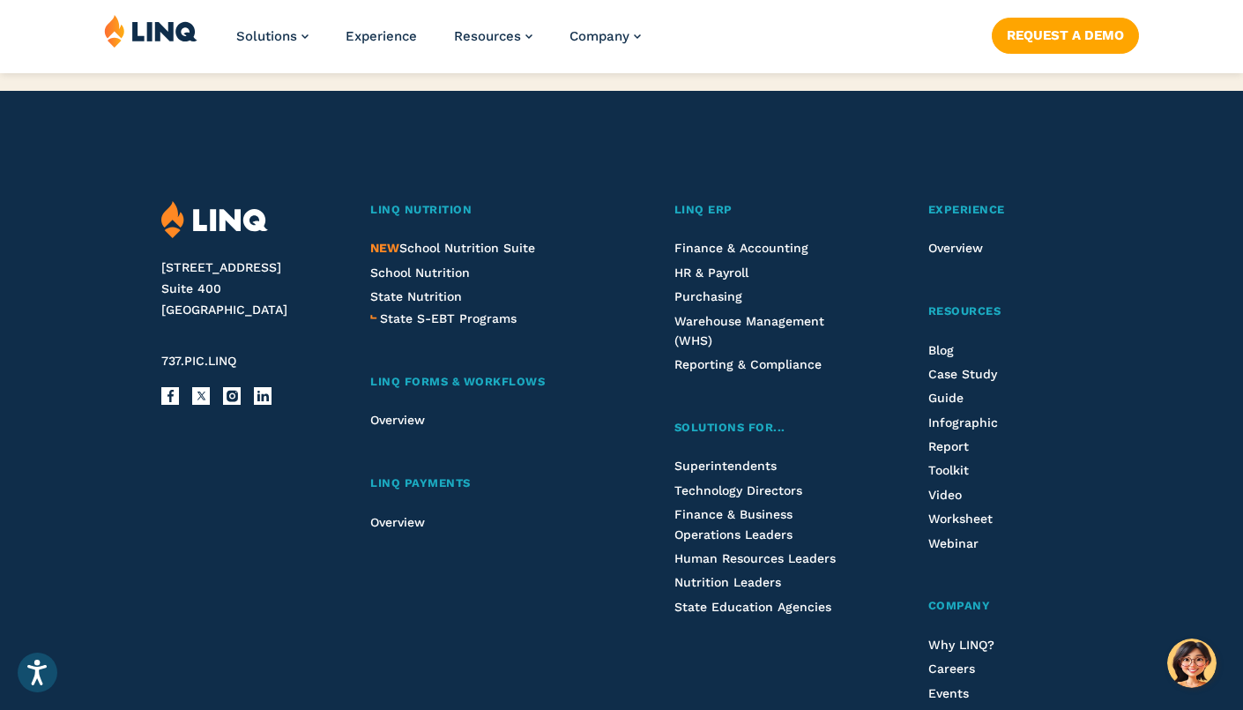
scroll to position [2026, 0]
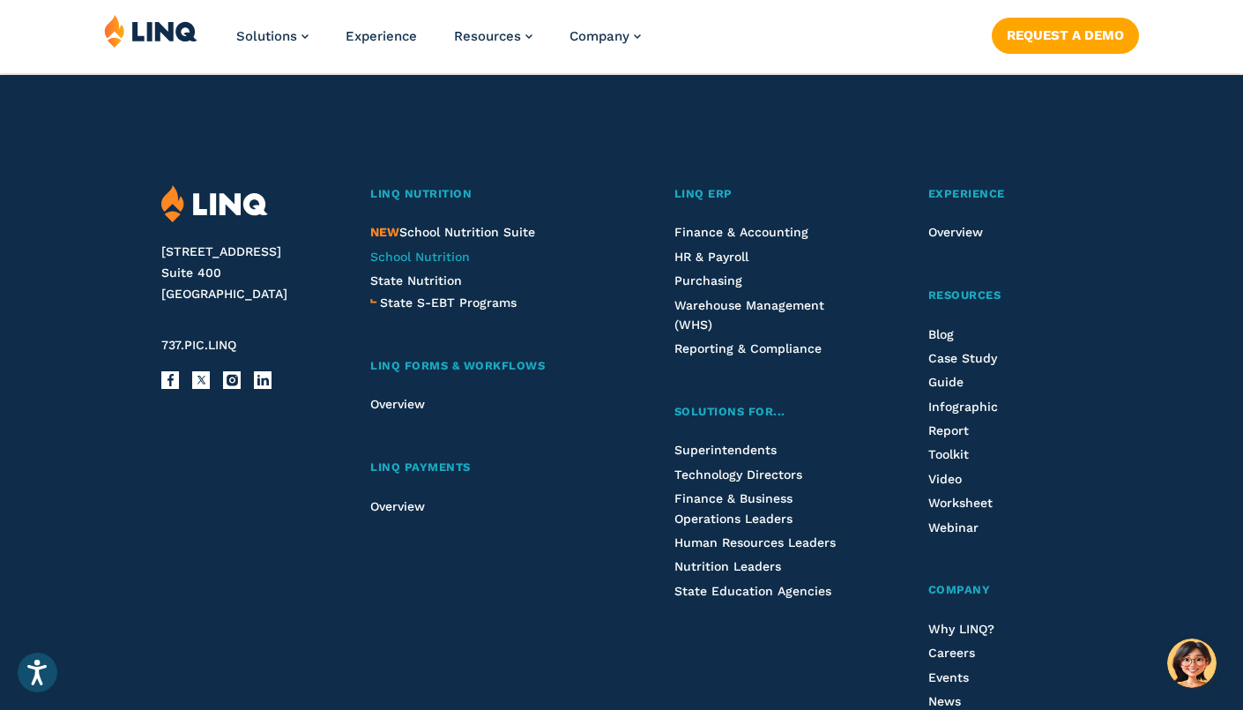
click at [429, 257] on span "School Nutrition" at bounding box center [420, 257] width 100 height 14
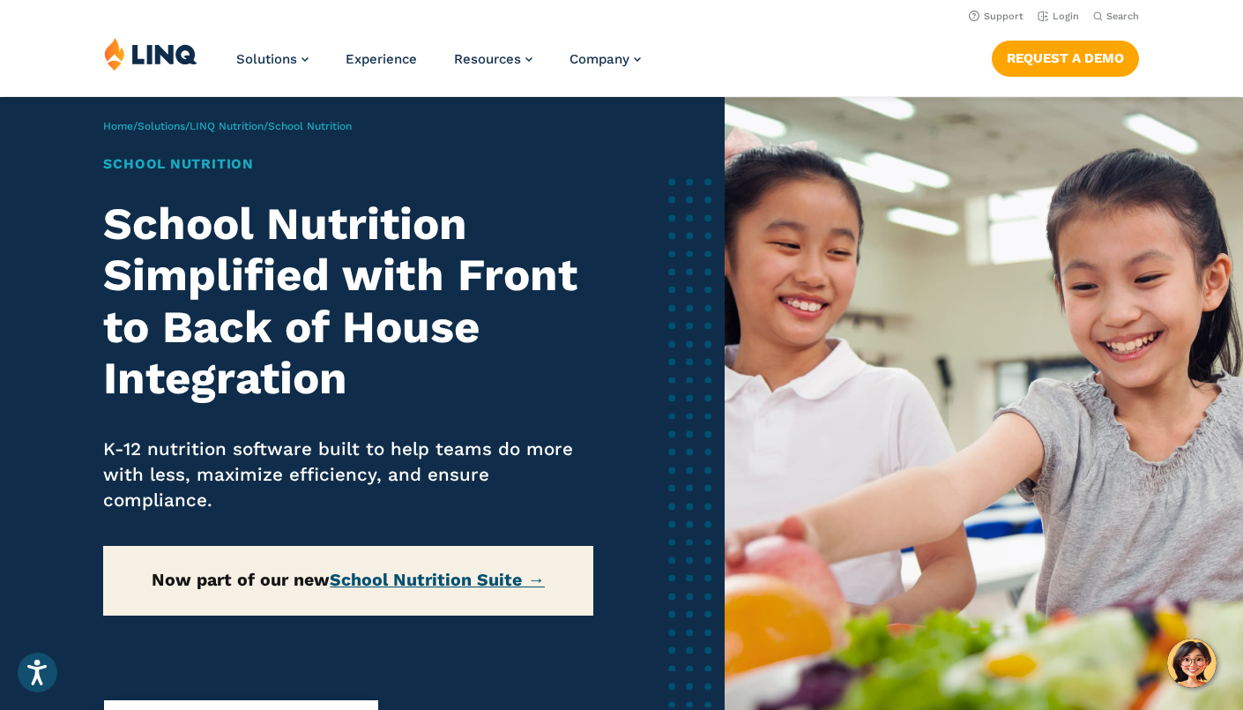
click at [492, 584] on link "School Nutrition Suite →" at bounding box center [437, 580] width 215 height 20
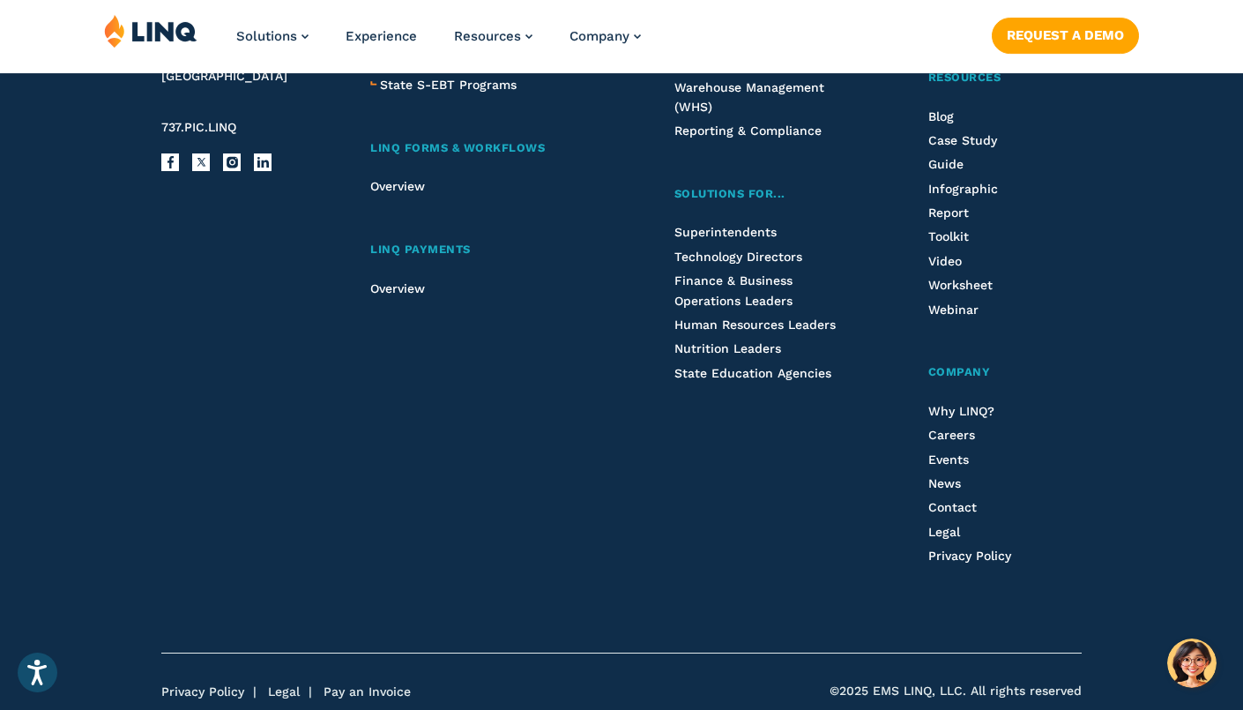
scroll to position [2298, 0]
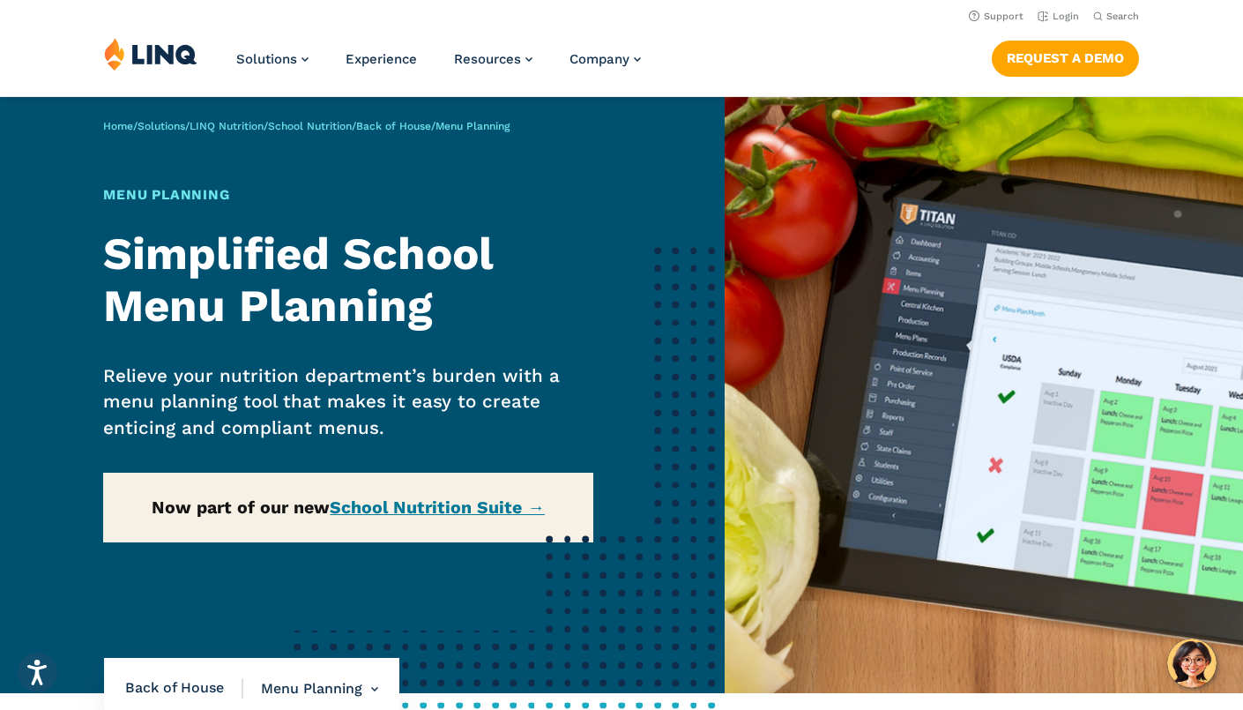
click at [458, 500] on div "Home / Solutions / LINQ Nutrition / School Nutrition / Back of House / Menu Pla…" at bounding box center [362, 395] width 725 height 596
click at [460, 510] on div "Home / Solutions / LINQ Nutrition / School Nutrition / Back of House / Menu Pla…" at bounding box center [362, 395] width 725 height 596
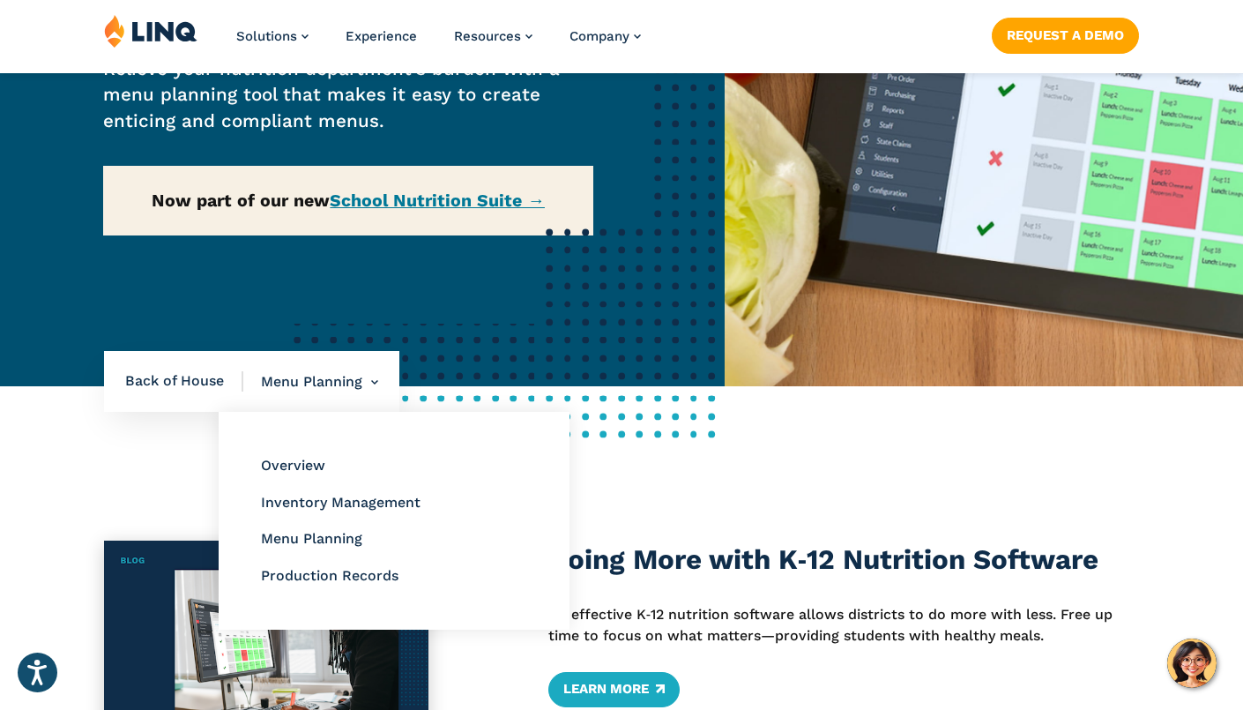
scroll to position [307, 0]
click at [350, 581] on link "Production Records" at bounding box center [330, 575] width 138 height 17
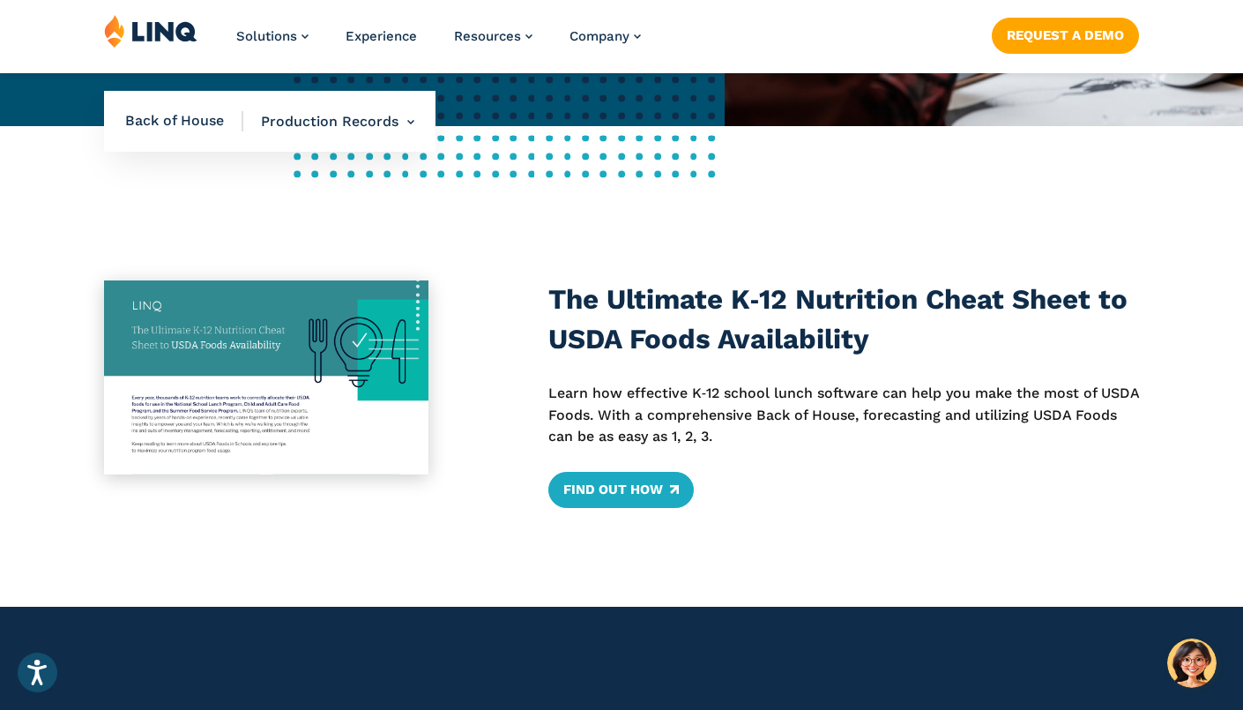
scroll to position [571, 0]
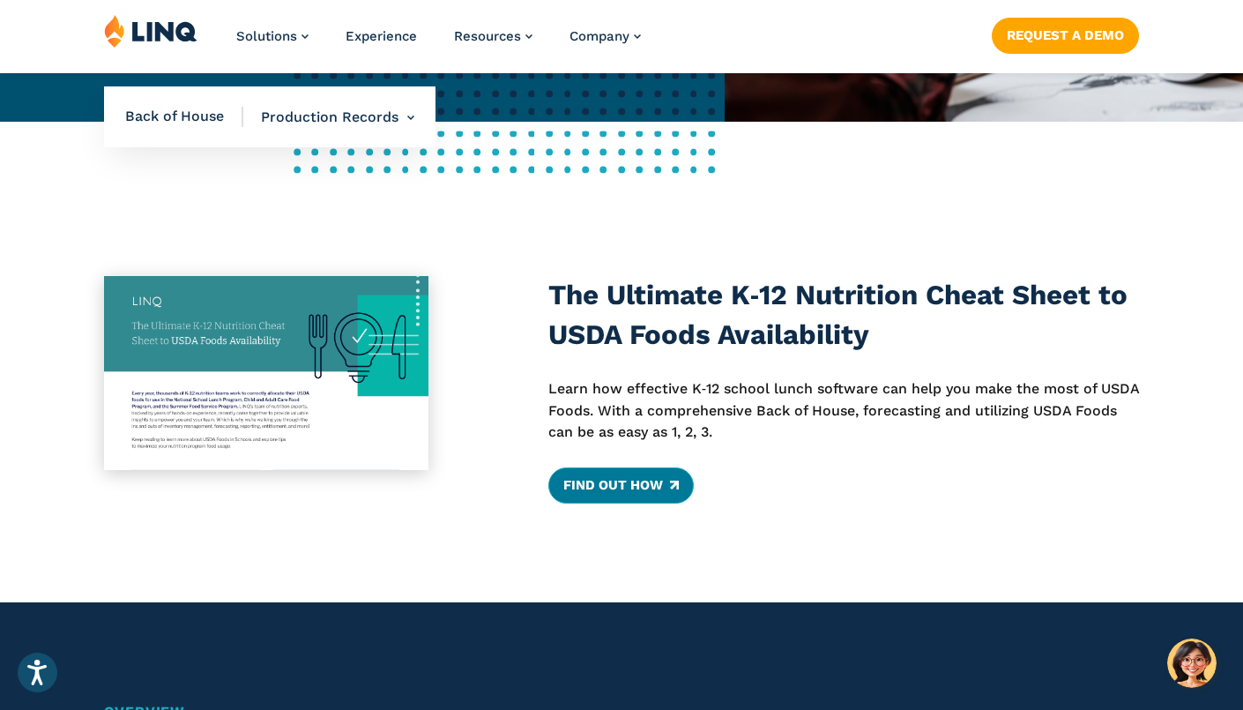
click at [601, 488] on link "Find Out How" at bounding box center [620, 484] width 145 height 35
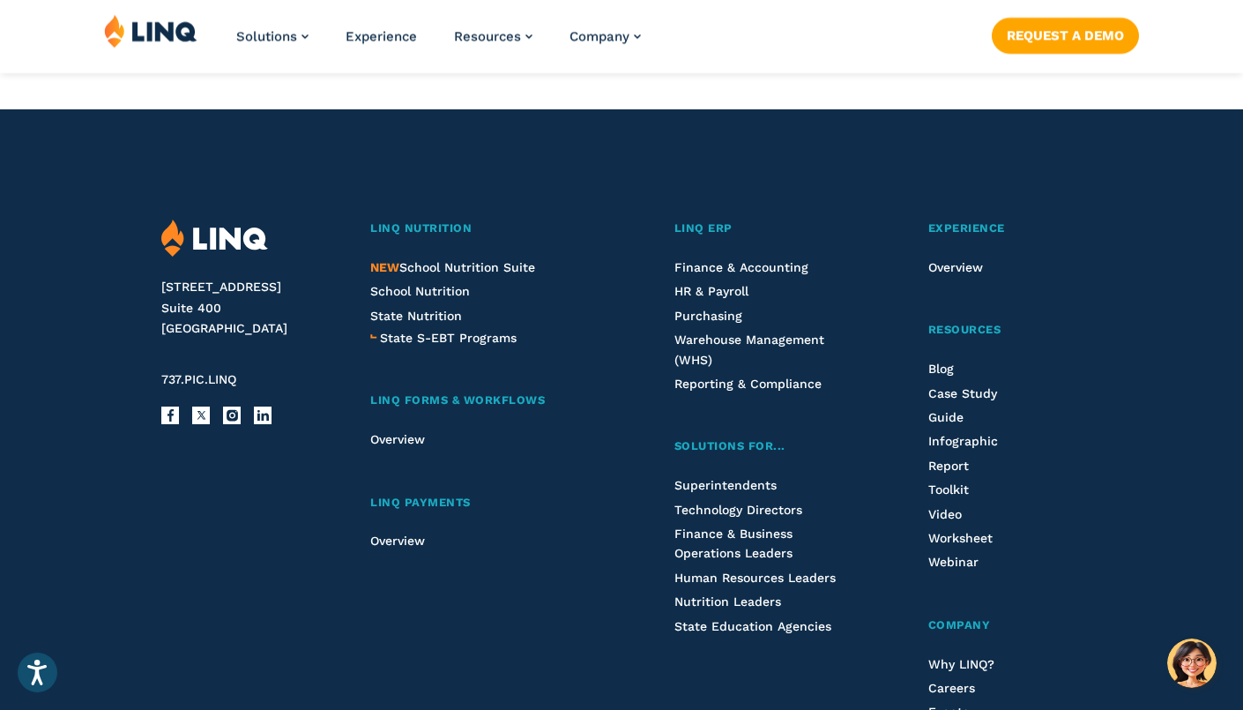
scroll to position [2923, 0]
click at [415, 263] on span "NEW School Nutrition Suite" at bounding box center [452, 267] width 165 height 14
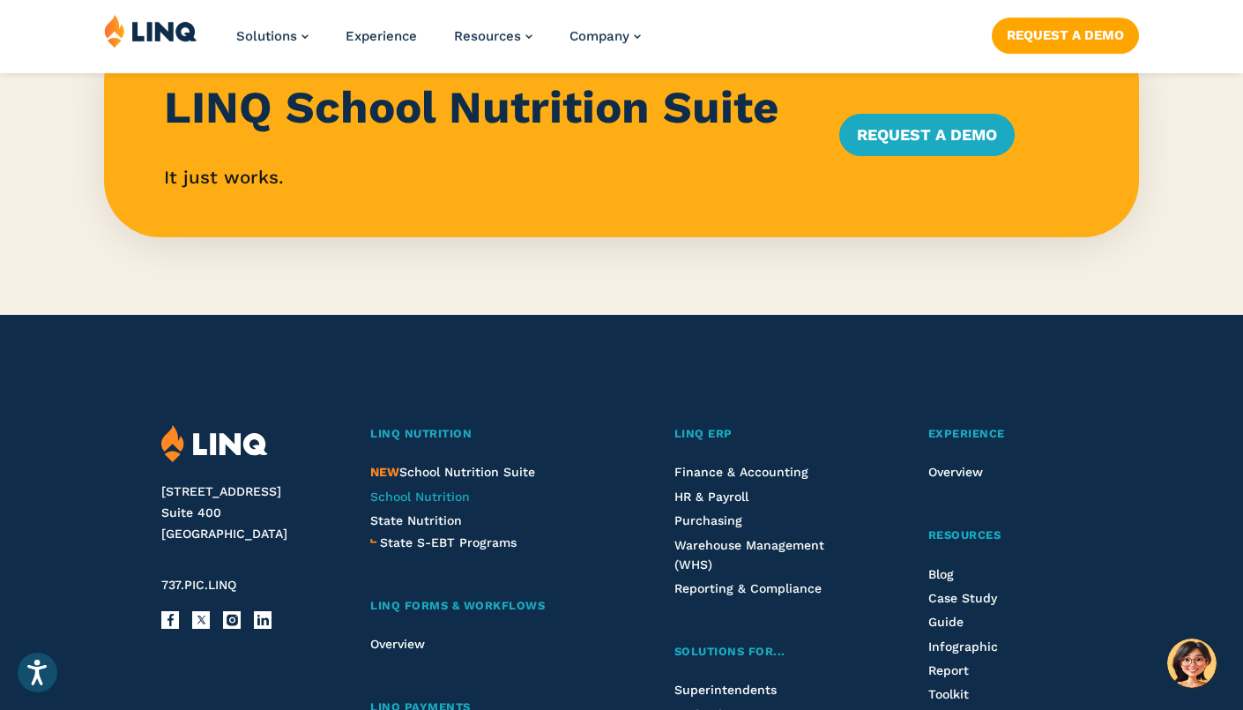
scroll to position [1788, 0]
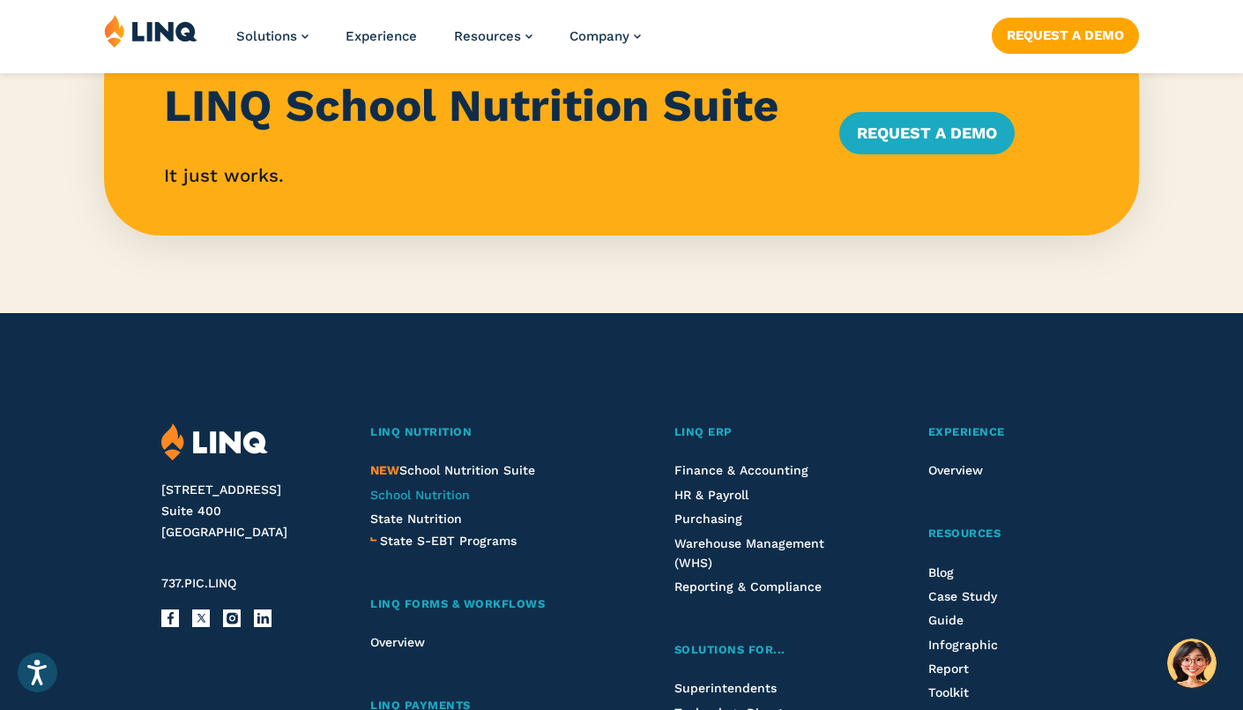
click at [413, 497] on span "School Nutrition" at bounding box center [420, 495] width 100 height 14
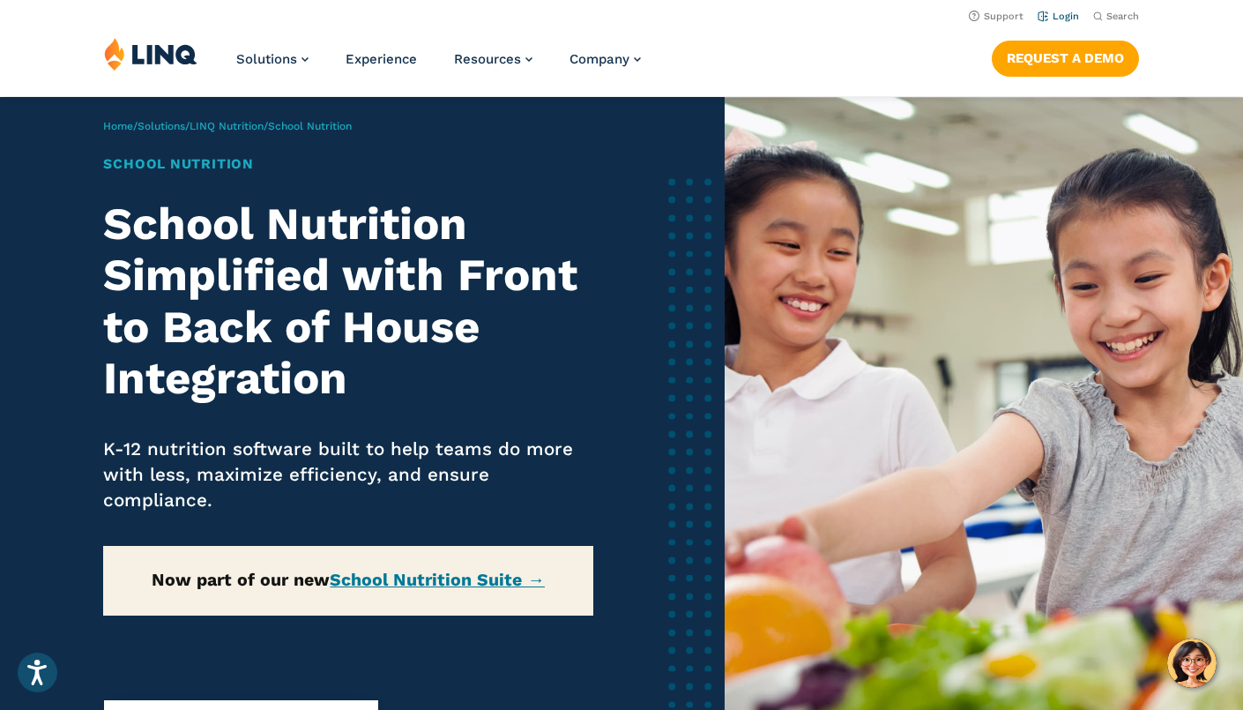
click at [1052, 18] on link "Login" at bounding box center [1058, 16] width 41 height 11
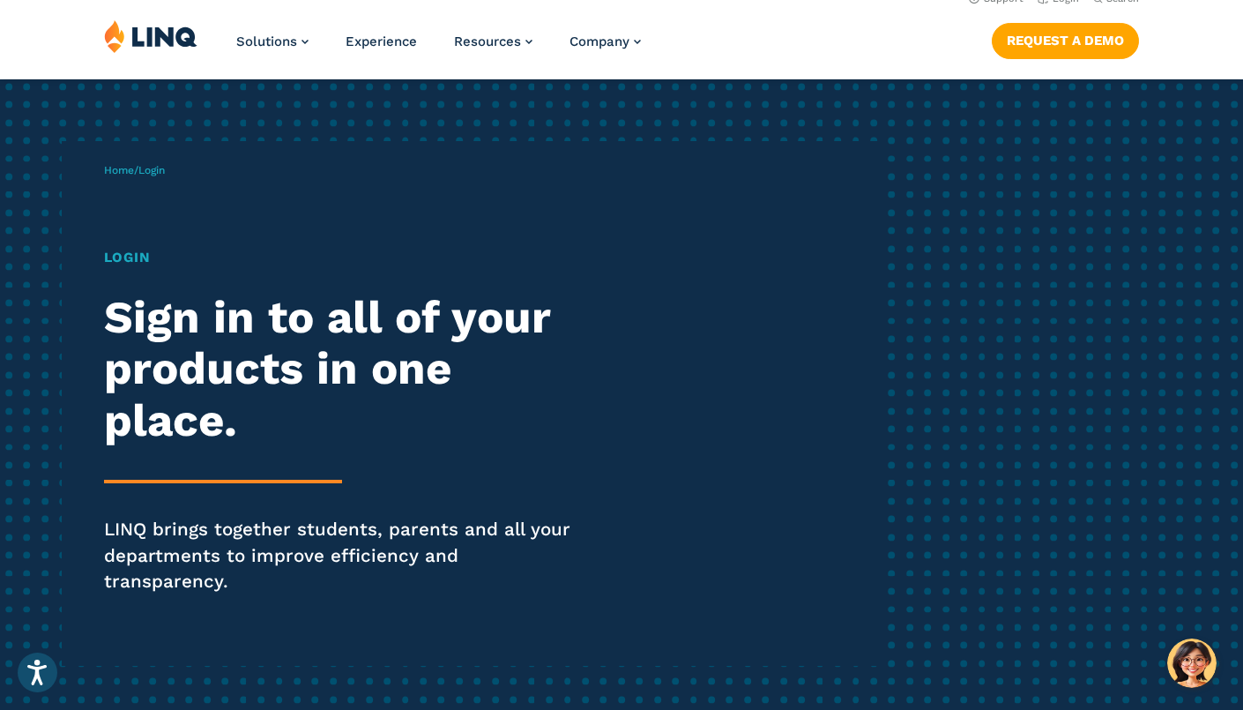
scroll to position [19, 0]
click at [160, 175] on span "Login" at bounding box center [151, 169] width 26 height 12
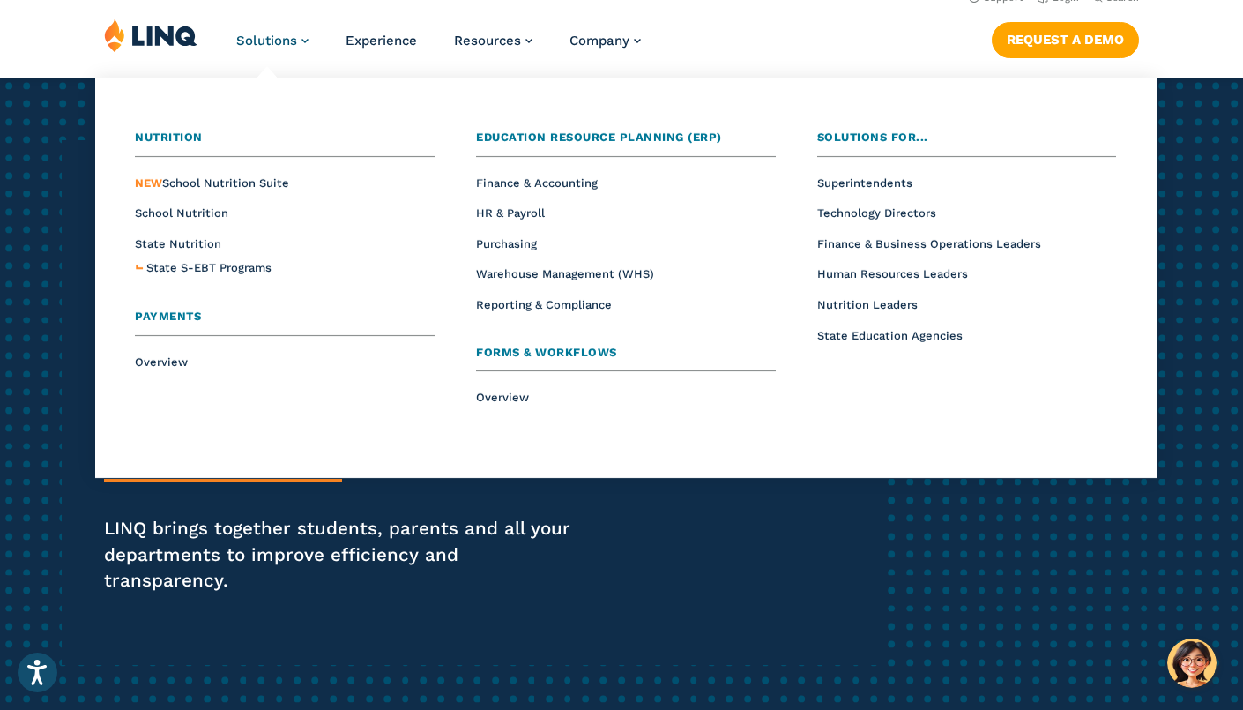
click at [302, 45] on link "Solutions" at bounding box center [272, 41] width 72 height 16
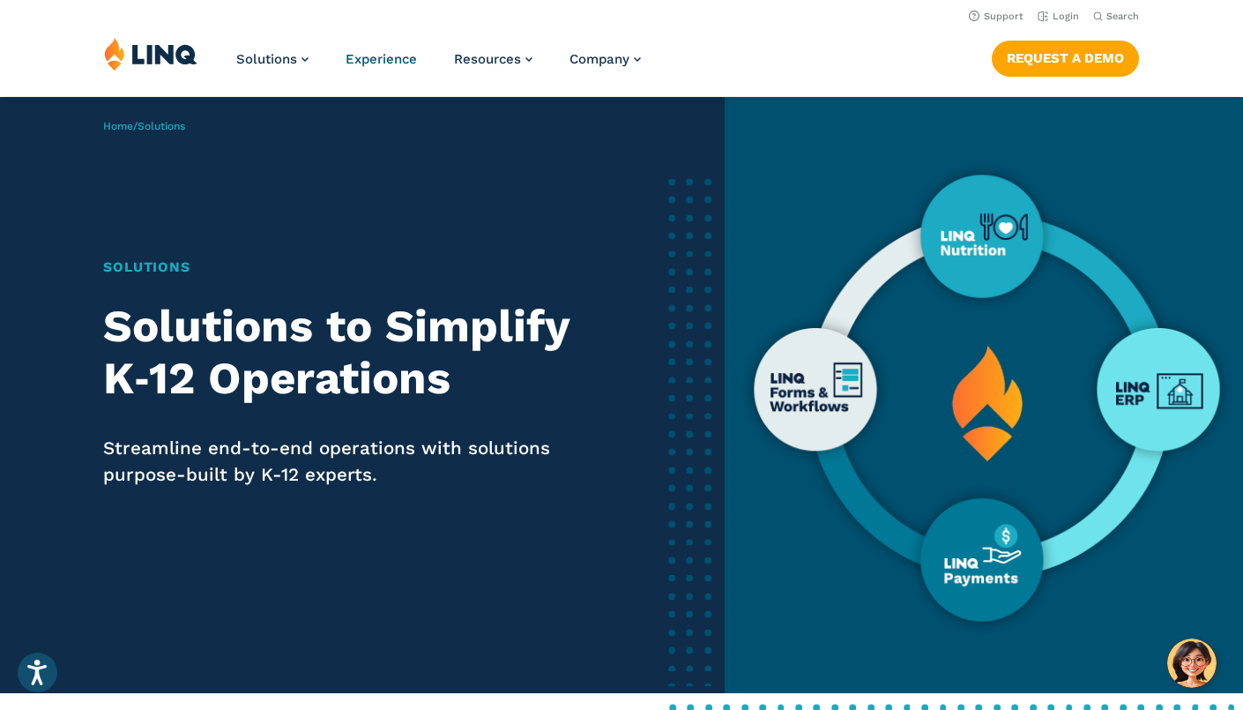
click at [383, 62] on span "Experience" at bounding box center [381, 59] width 71 height 16
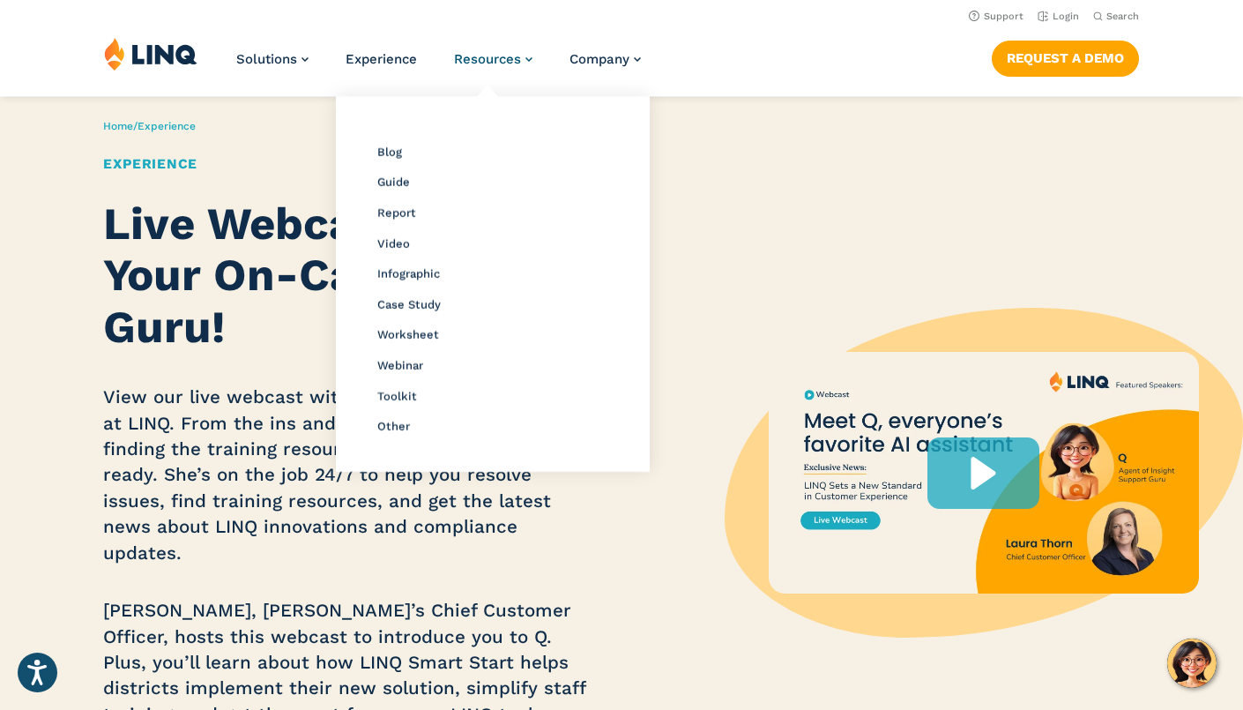
click at [512, 57] on span "Resources" at bounding box center [487, 59] width 67 height 16
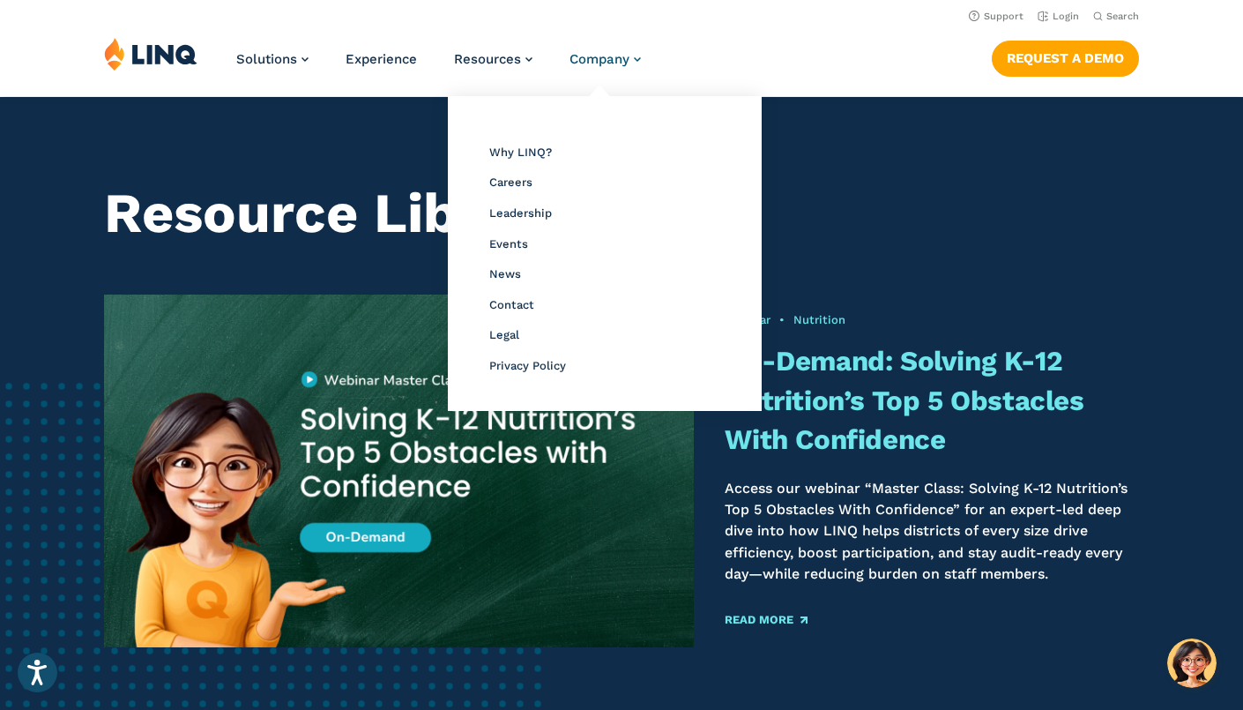
click at [621, 59] on span "Company" at bounding box center [600, 59] width 60 height 16
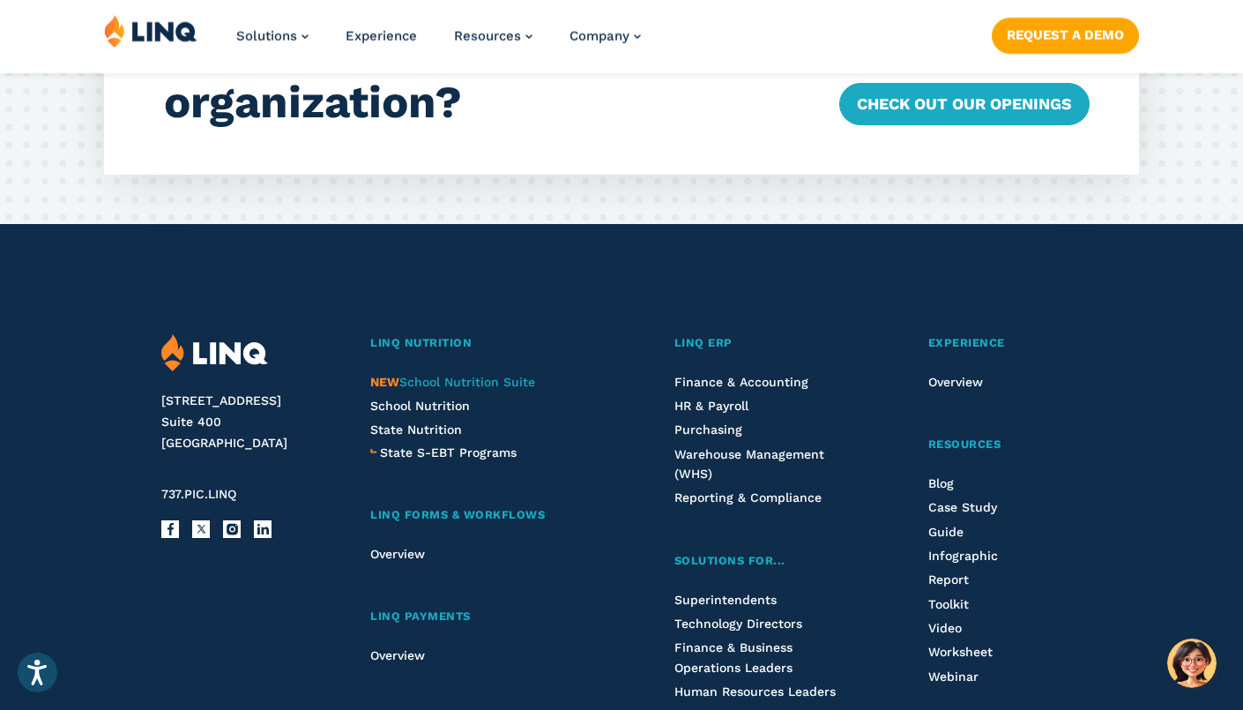
scroll to position [5538, 0]
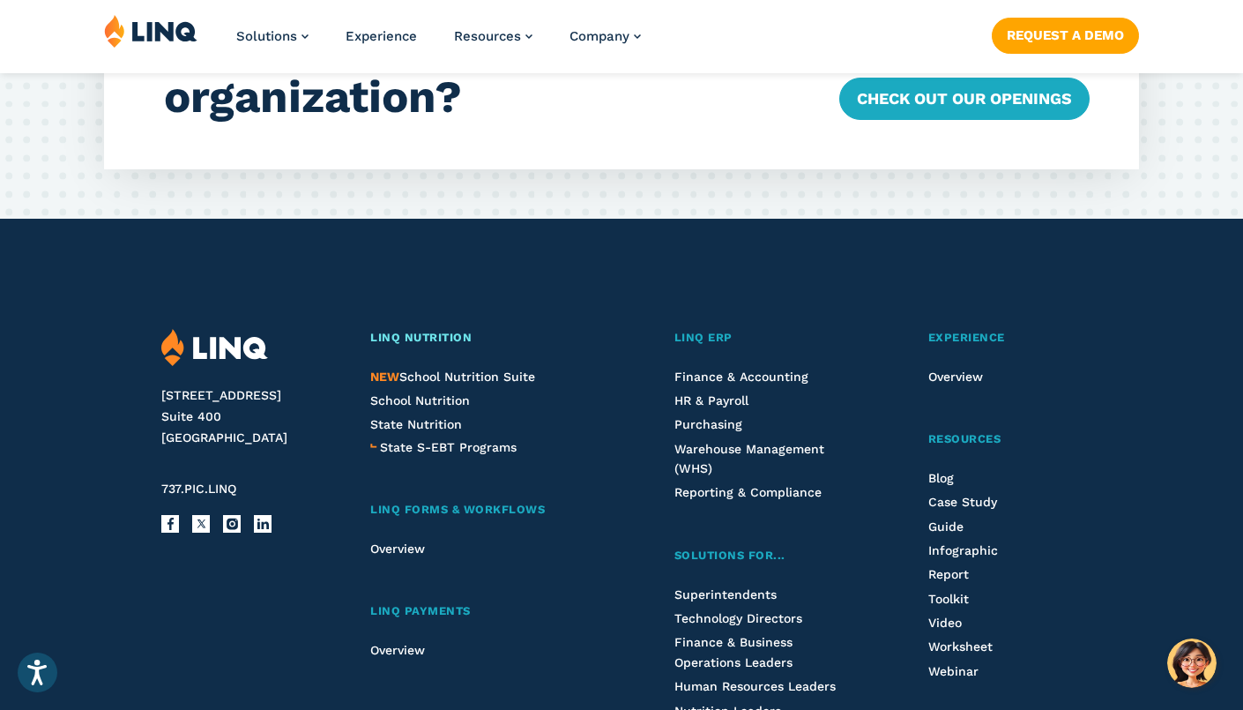
click at [406, 329] on link "LINQ Nutrition" at bounding box center [487, 338] width 235 height 19
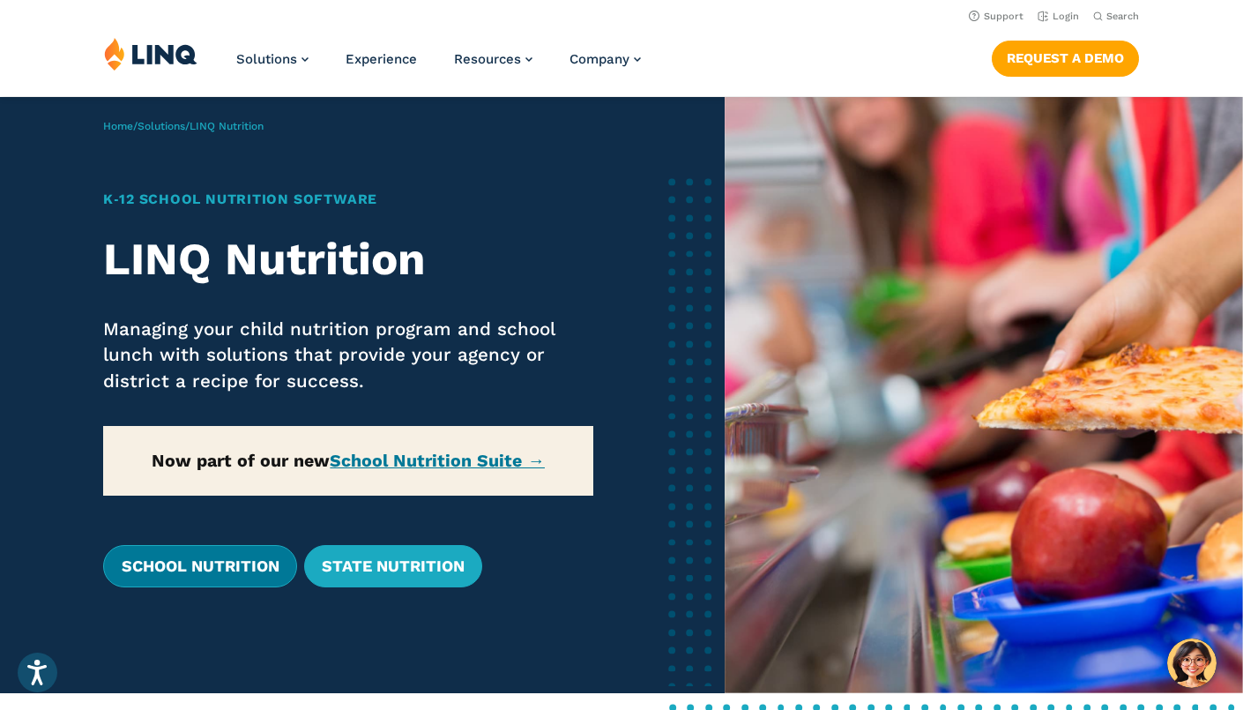
click at [221, 574] on link "School Nutrition" at bounding box center [199, 566] width 193 height 42
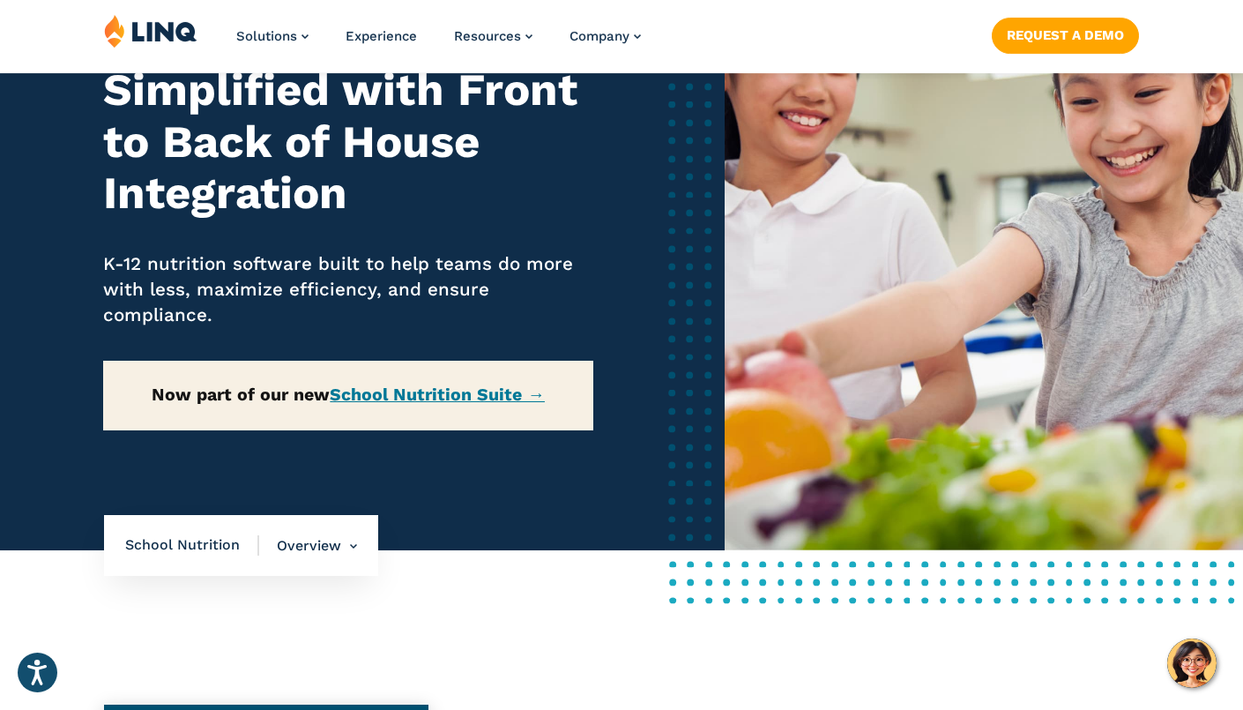
scroll to position [225, 0]
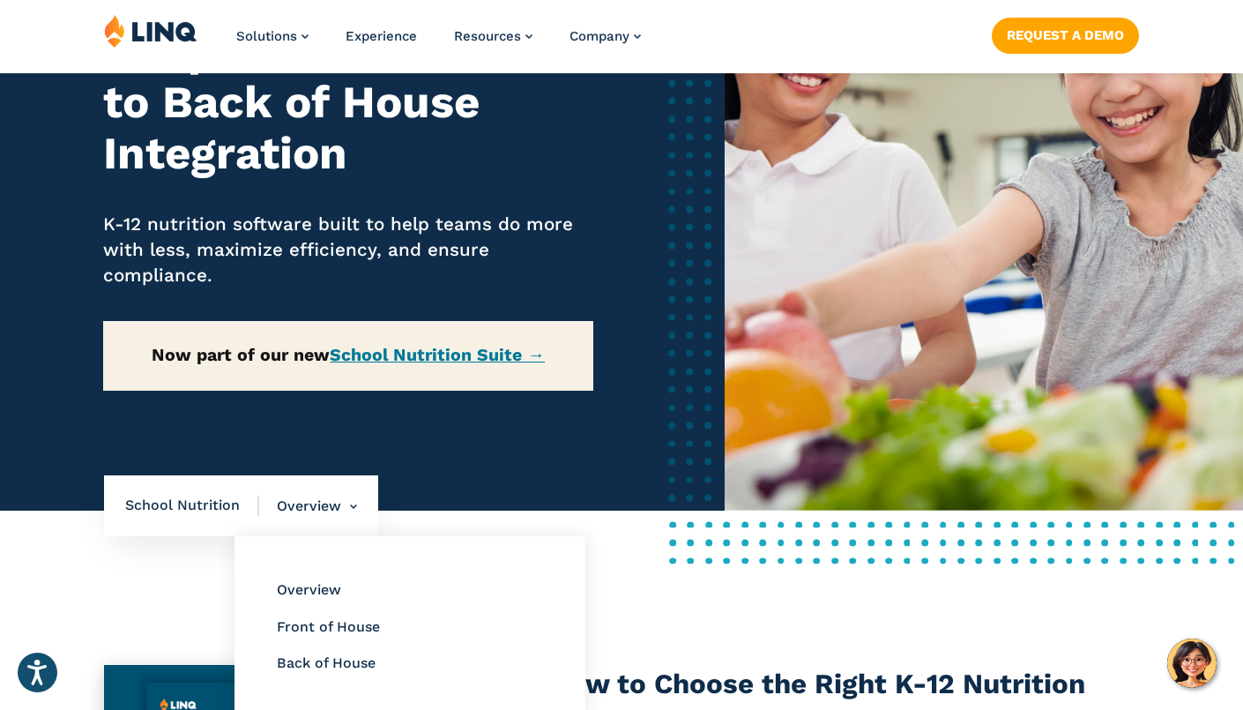
click at [351, 511] on li "Overview Overview Front of House Back of House" at bounding box center [308, 506] width 98 height 62
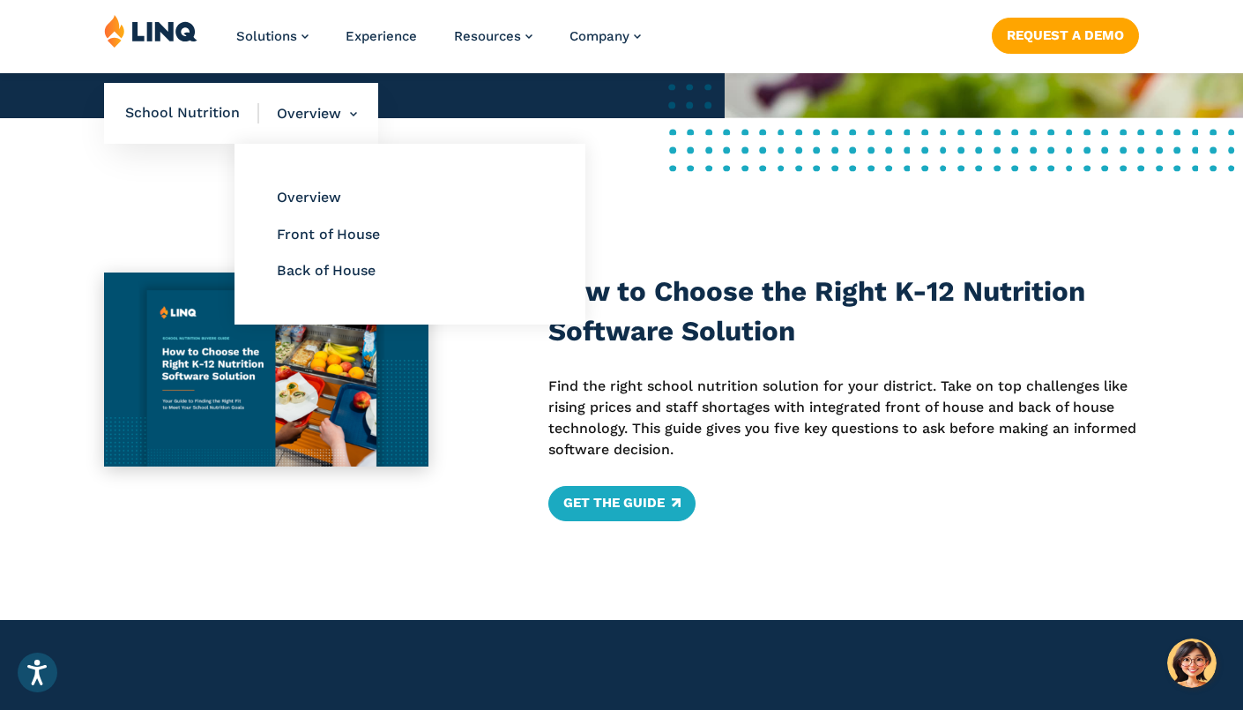
scroll to position [636, 0]
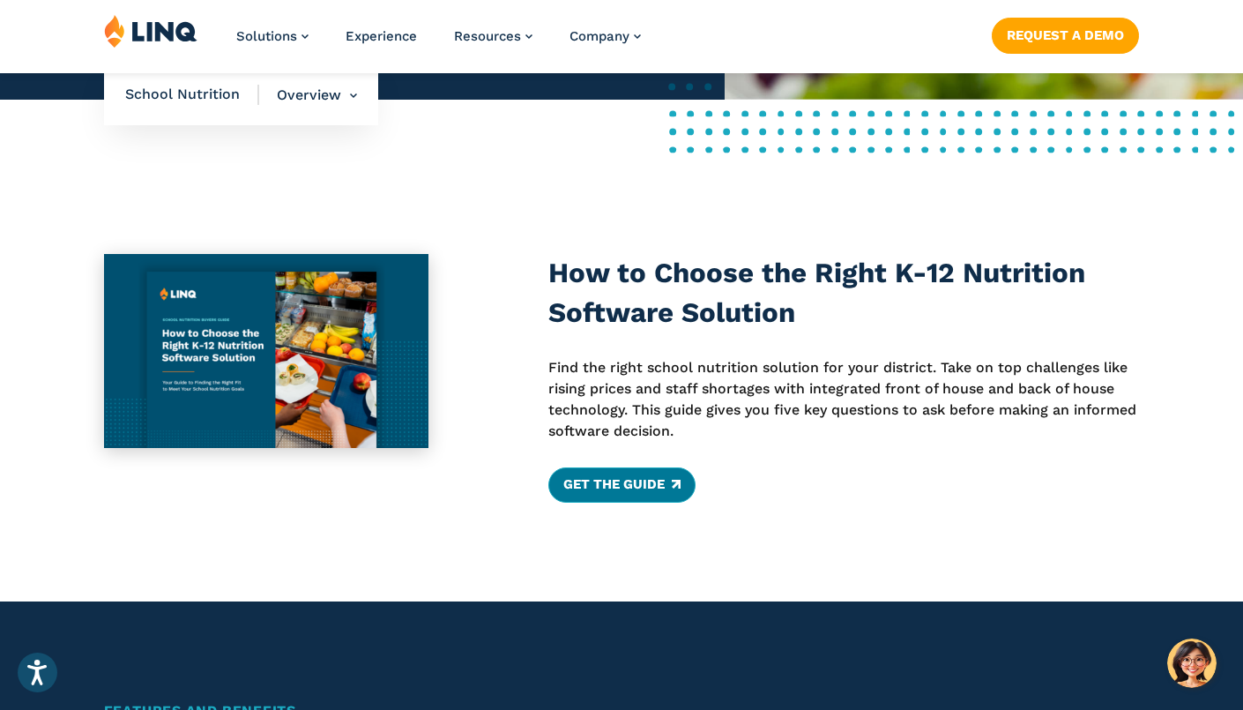
click at [604, 495] on link "Get the Guide" at bounding box center [621, 484] width 147 height 35
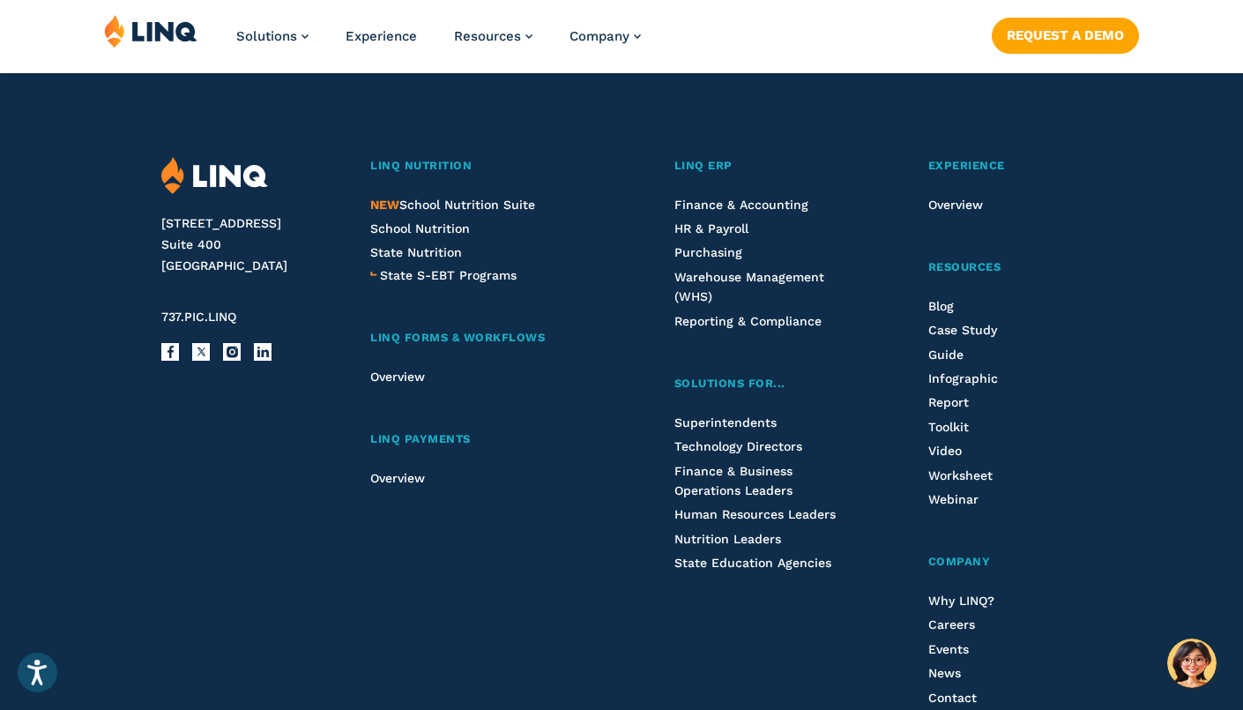
scroll to position [1651, 0]
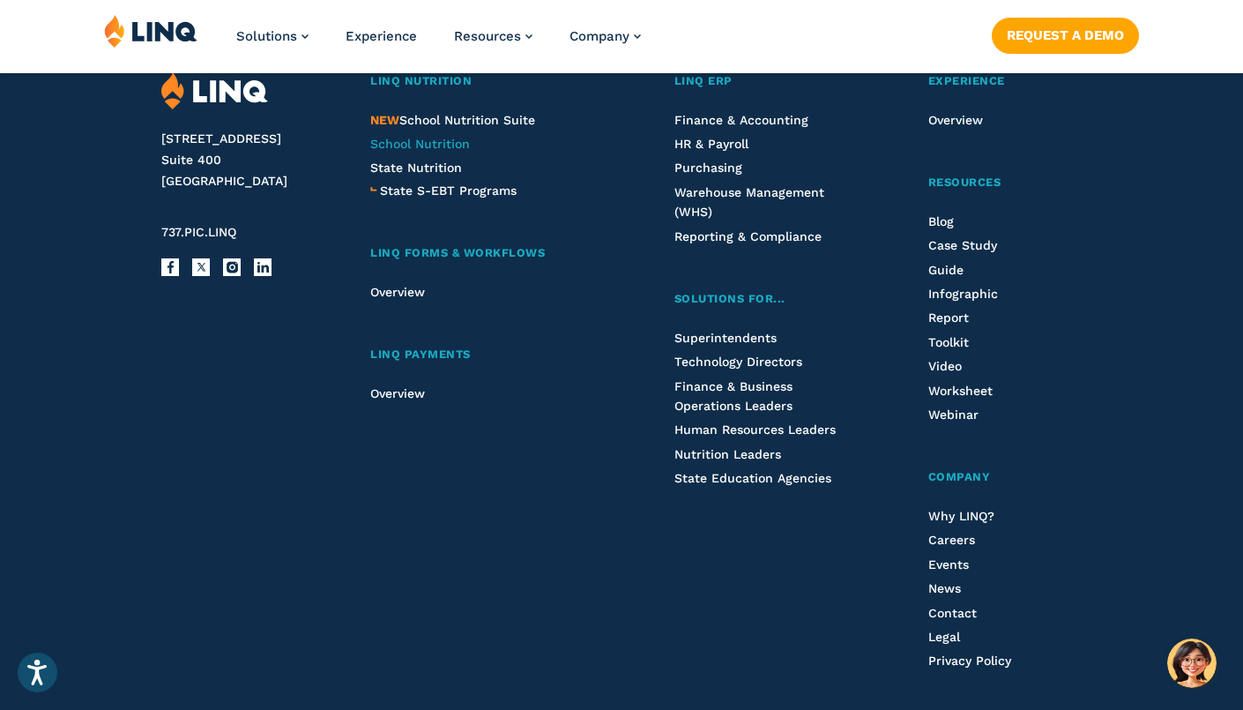
click at [451, 151] on span "School Nutrition" at bounding box center [420, 144] width 100 height 14
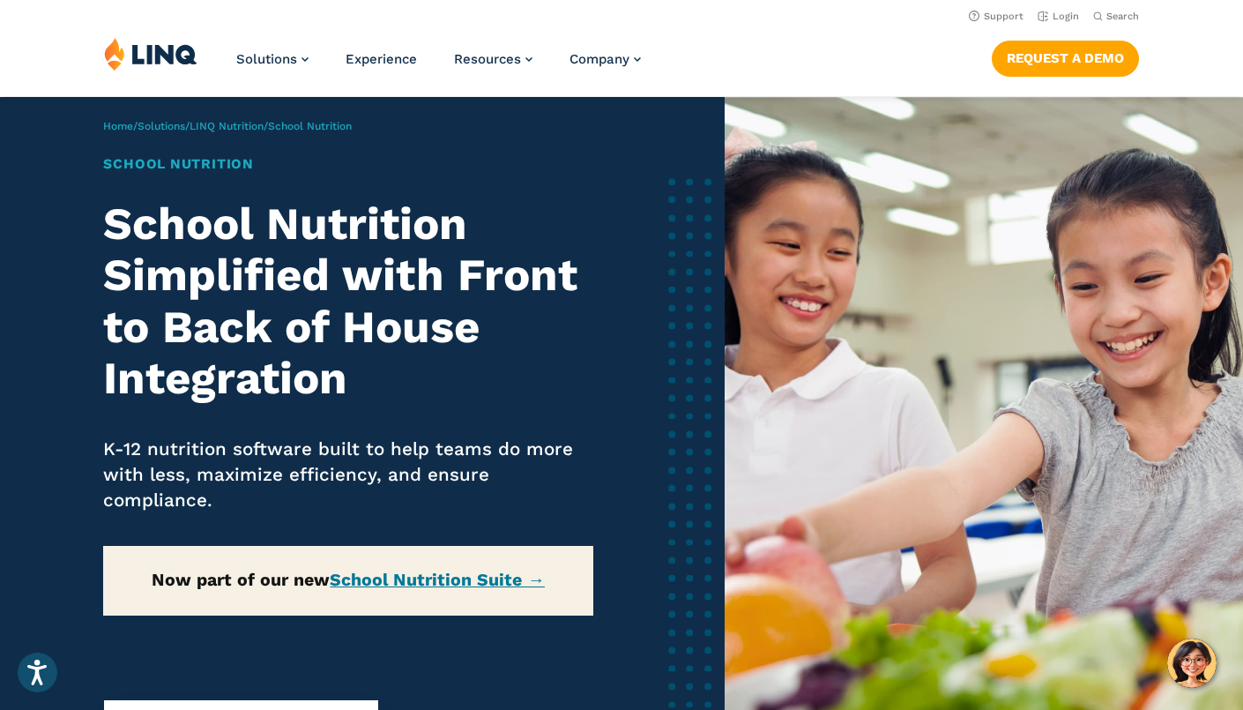
scroll to position [199, 0]
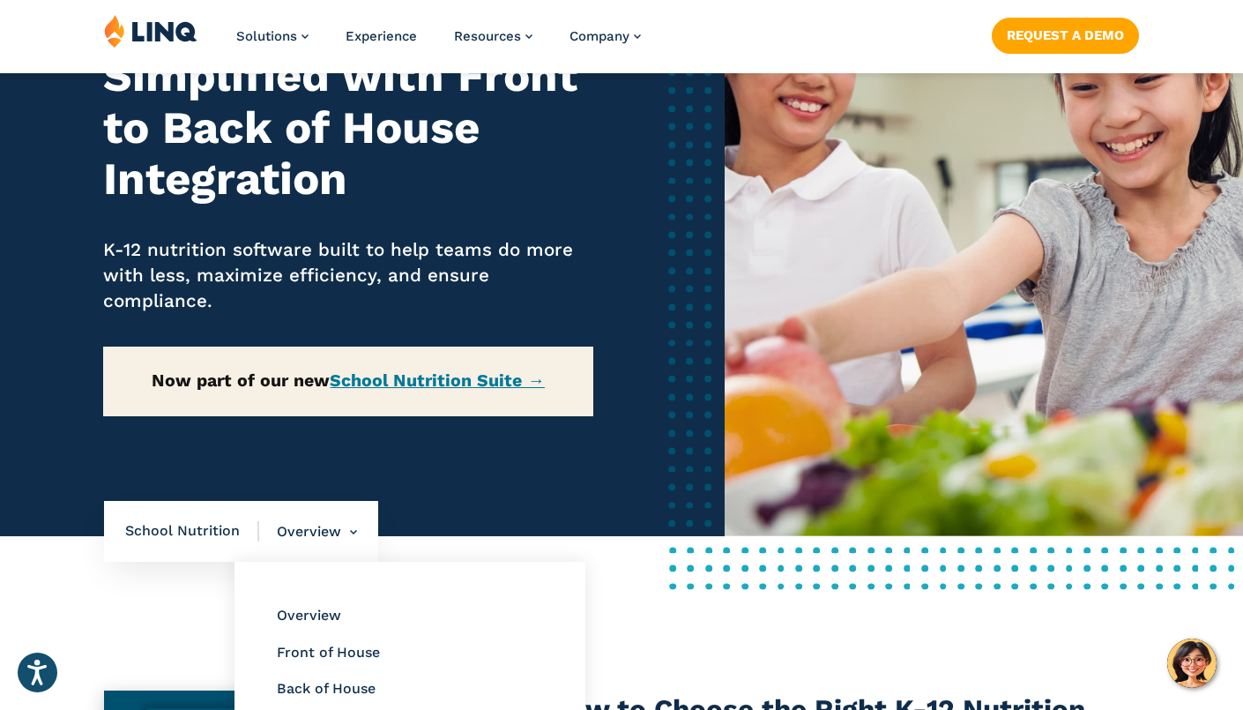
click at [300, 540] on li "Overview Overview Front of House Back of House" at bounding box center [308, 532] width 98 height 62
click at [178, 531] on span "School Nutrition" at bounding box center [192, 530] width 134 height 19
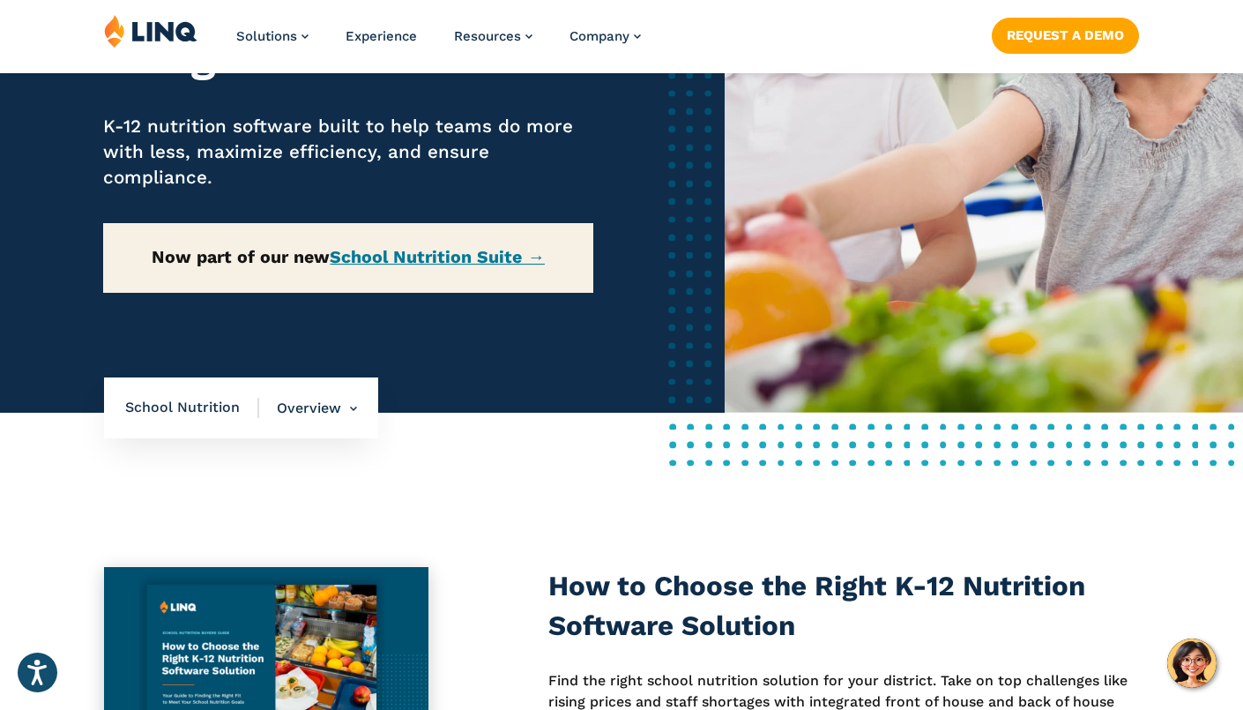
scroll to position [476, 0]
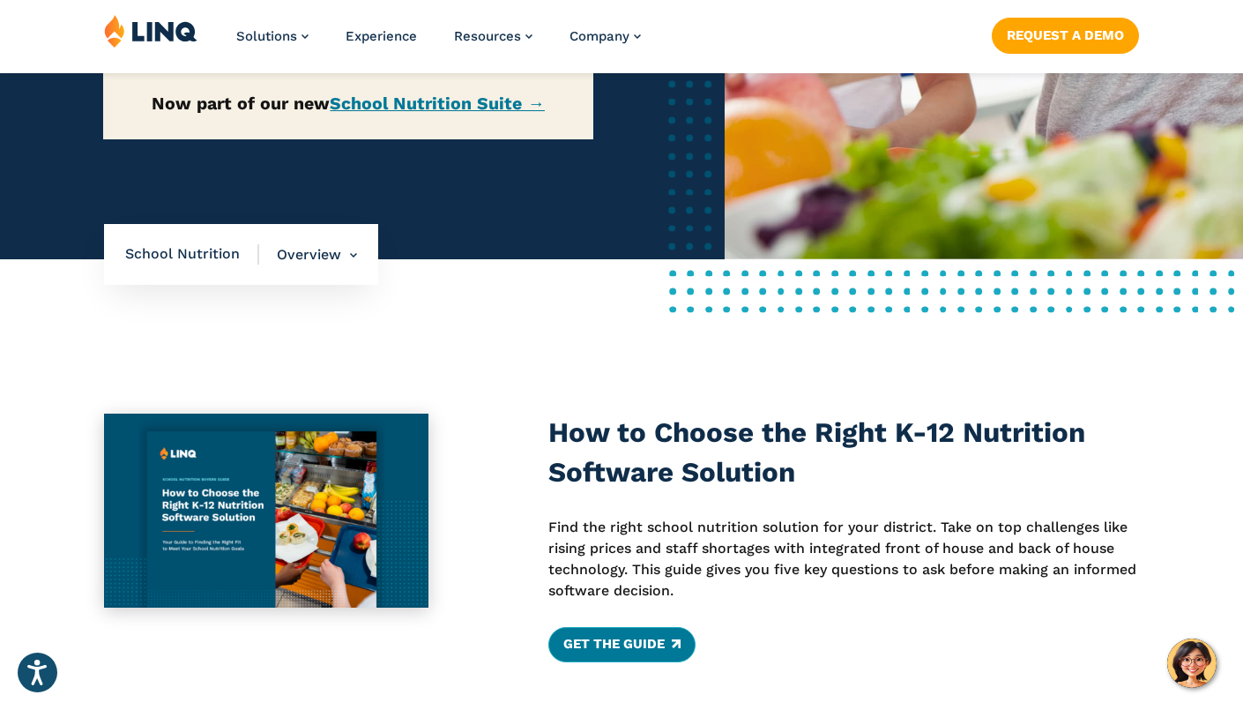
click at [601, 652] on link "Get the Guide" at bounding box center [621, 644] width 147 height 35
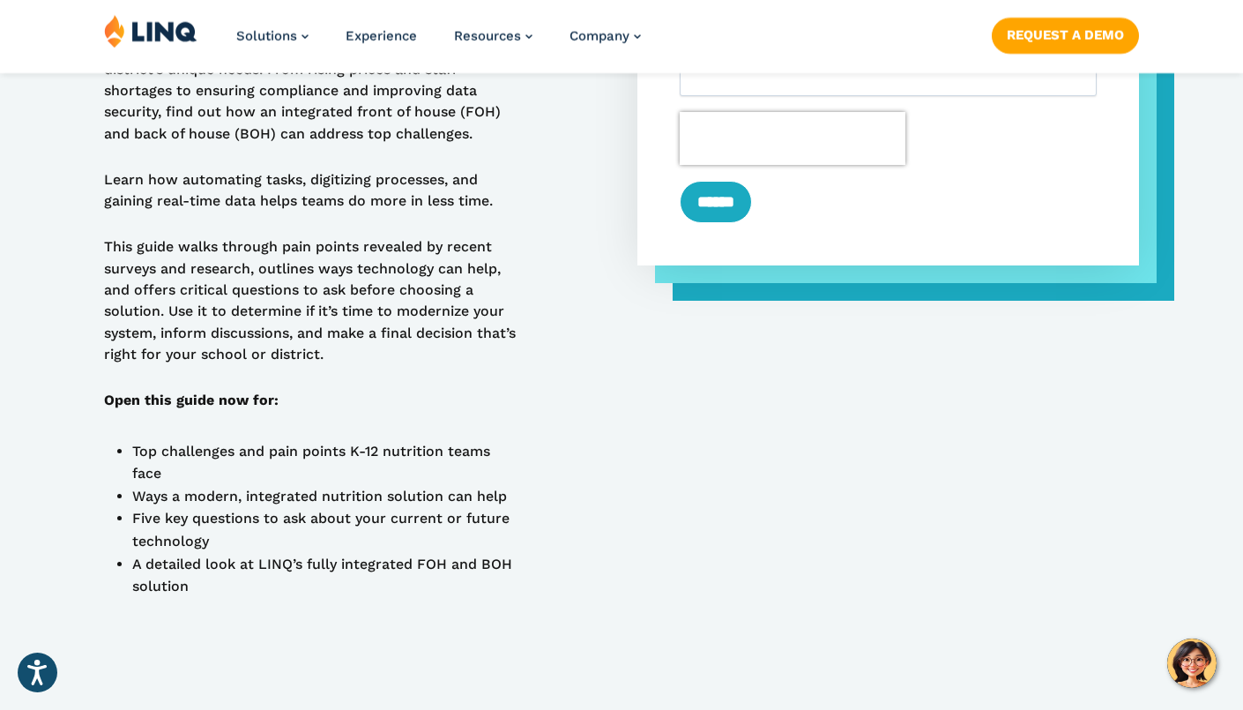
scroll to position [1191, 0]
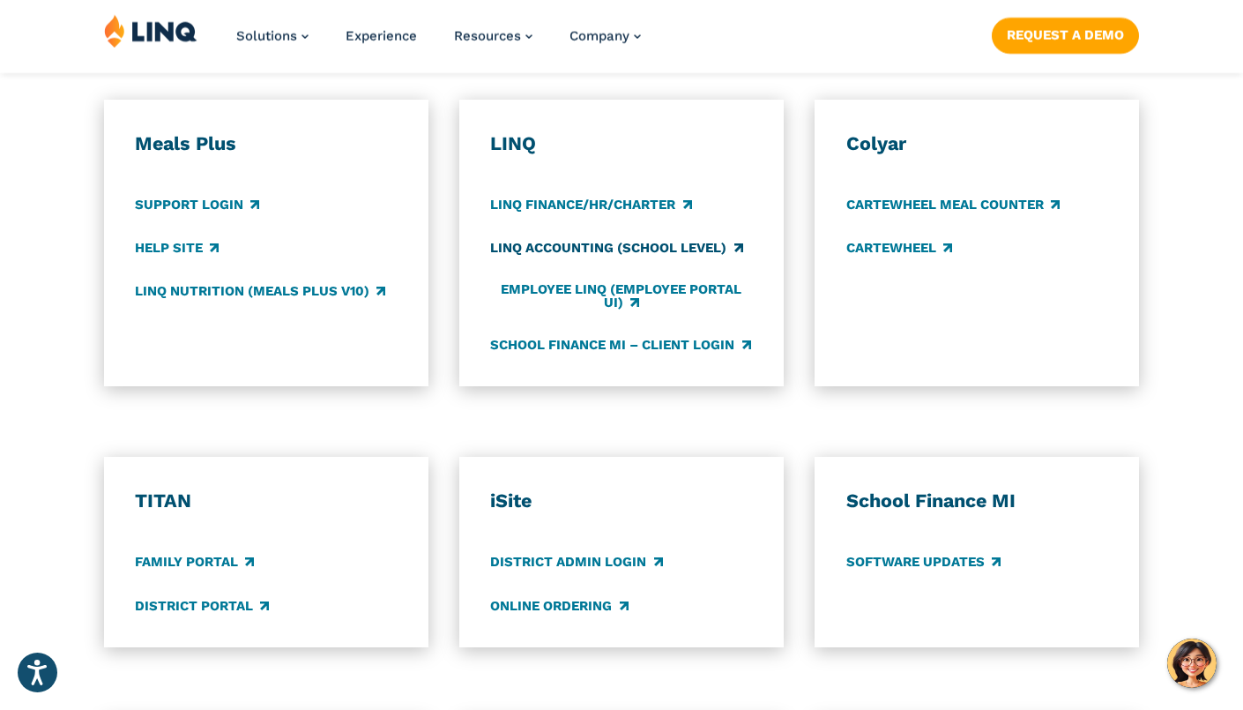
scroll to position [1062, 0]
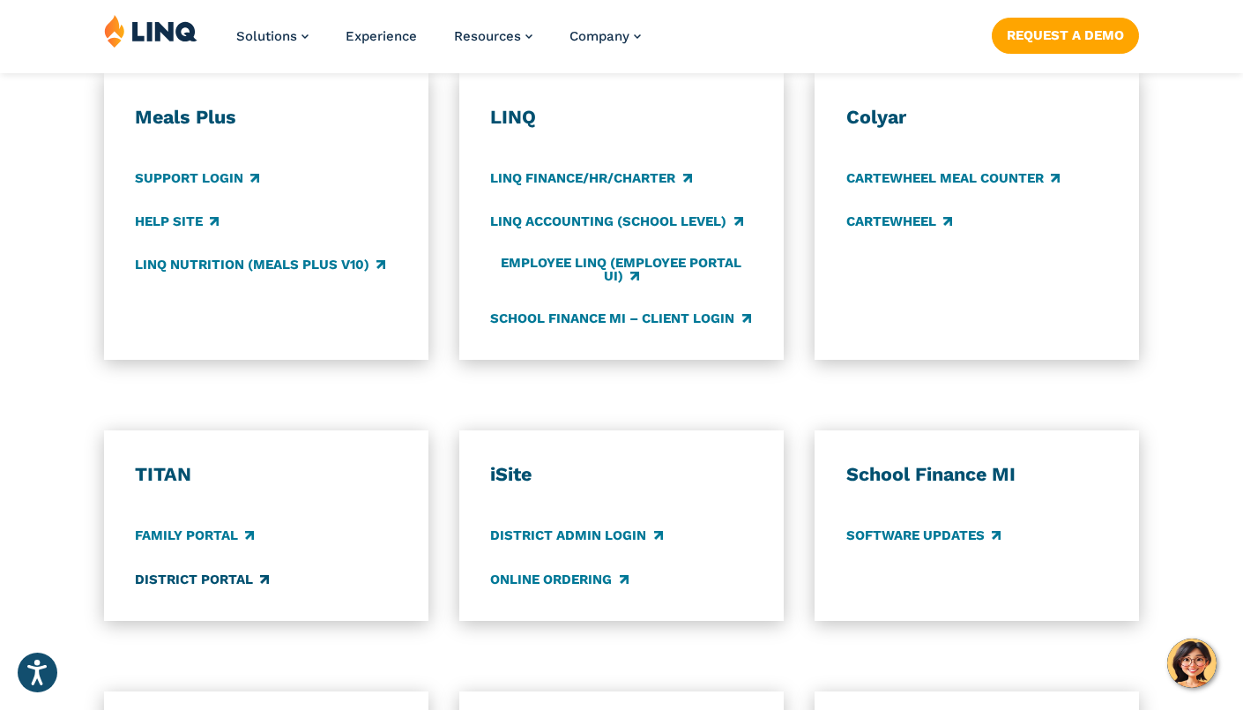
click at [162, 570] on link "District Portal" at bounding box center [202, 579] width 134 height 19
